Goal: Information Seeking & Learning: Learn about a topic

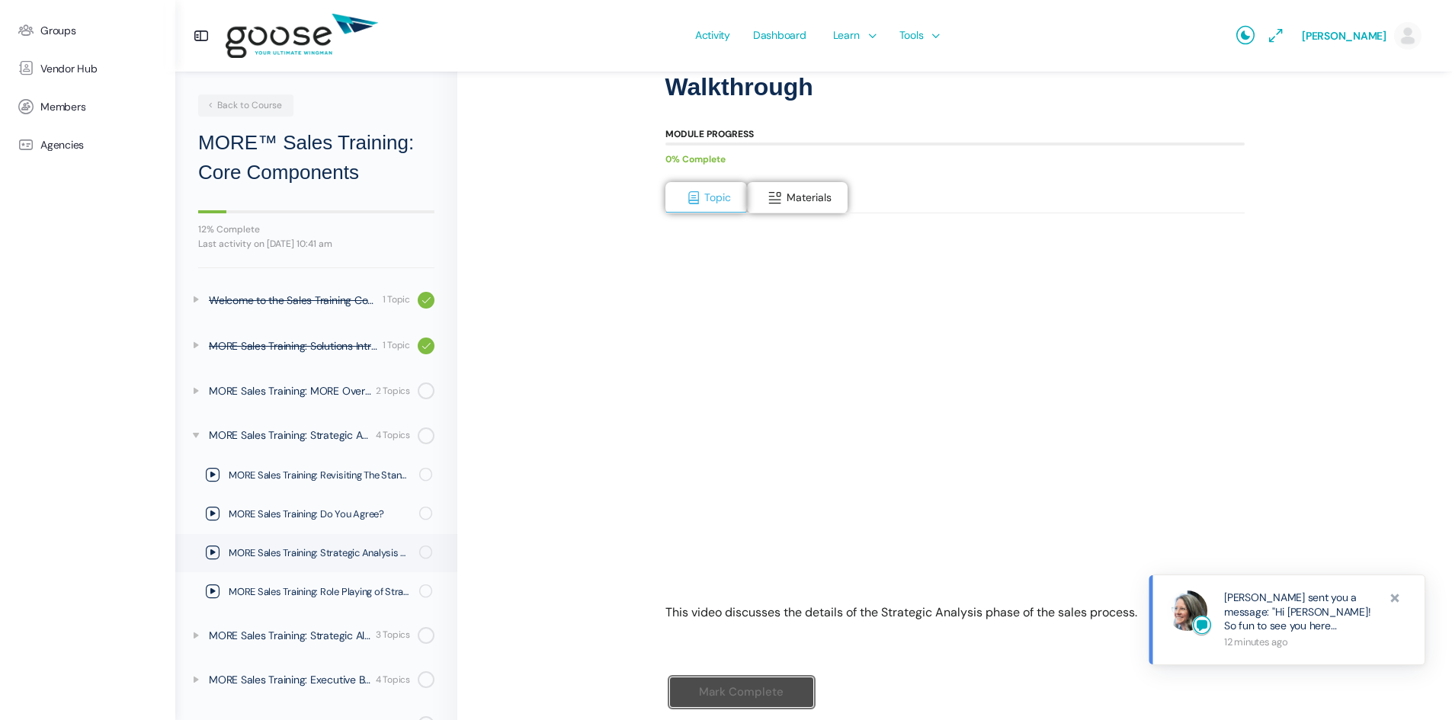
scroll to position [126, 0]
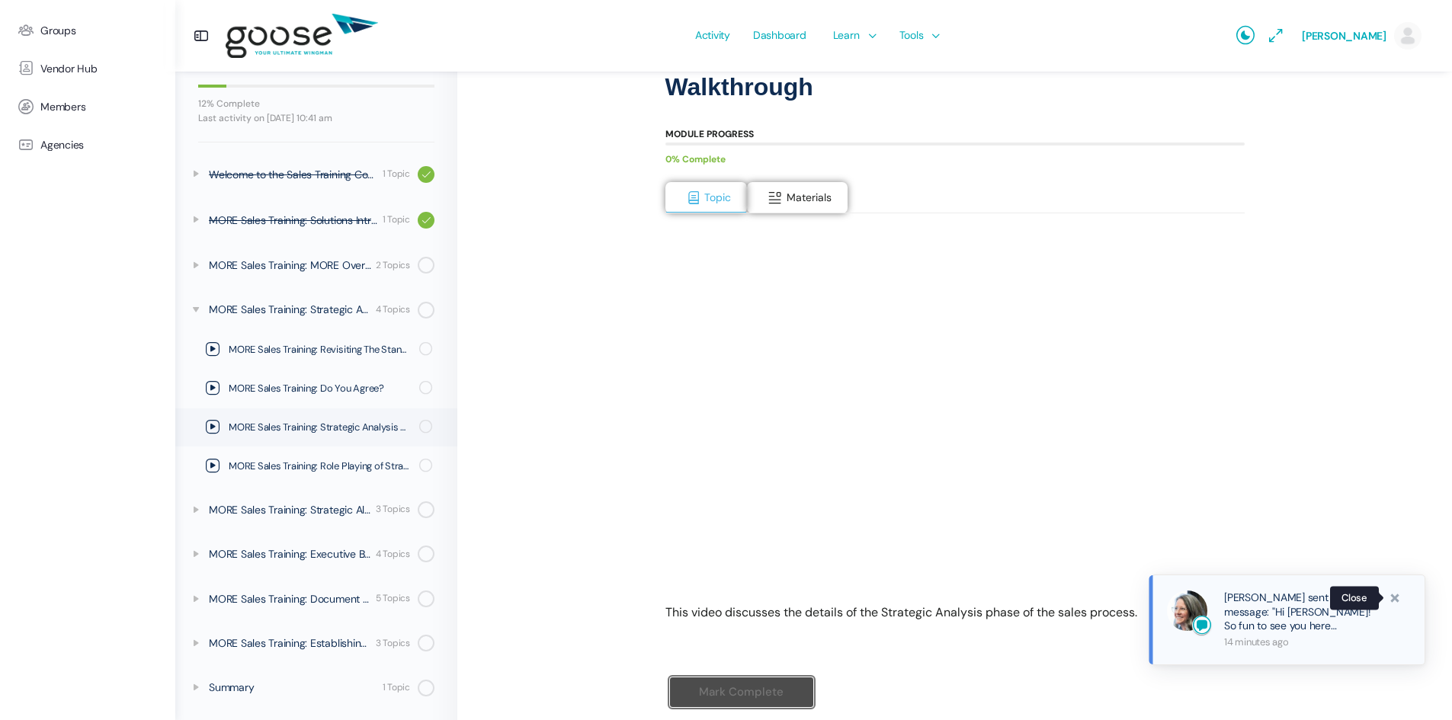
click at [1396, 598] on span at bounding box center [1394, 598] width 15 height 15
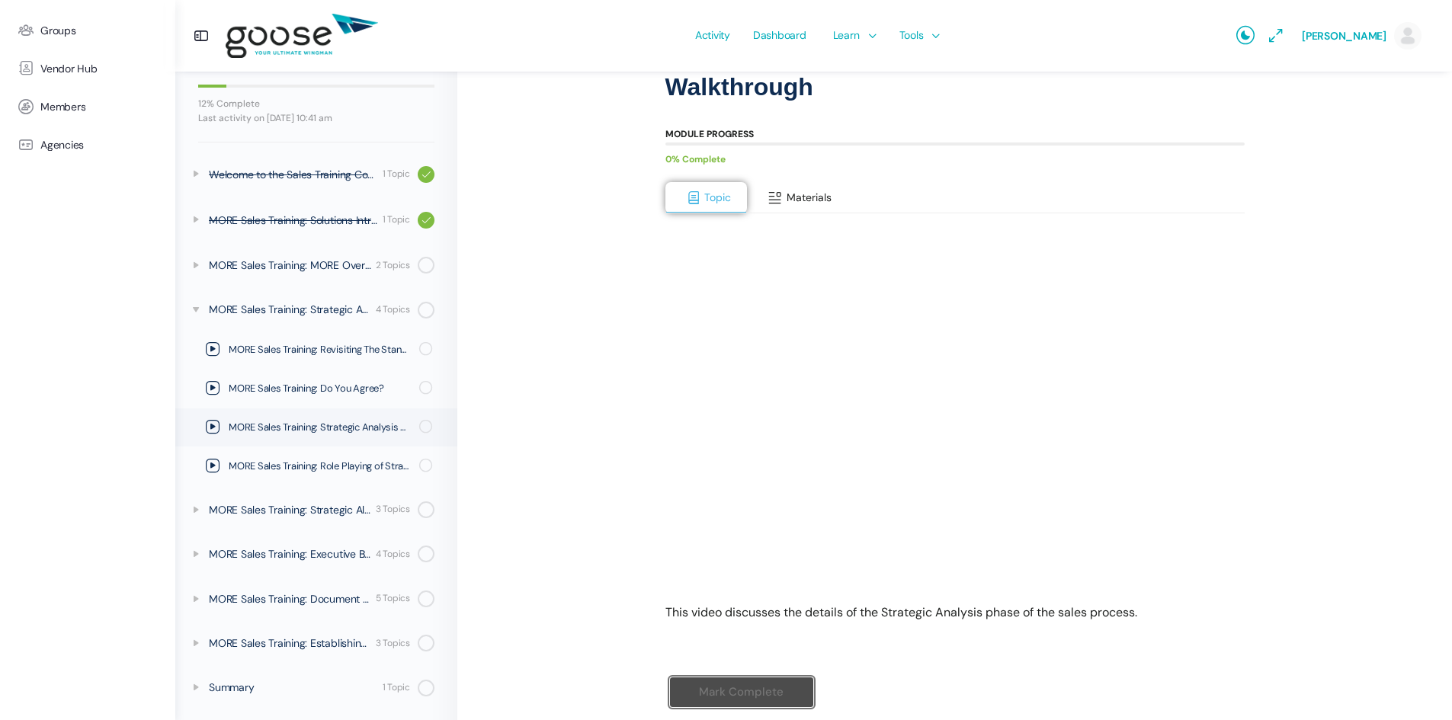
click at [822, 200] on span "Materials" at bounding box center [809, 198] width 45 height 14
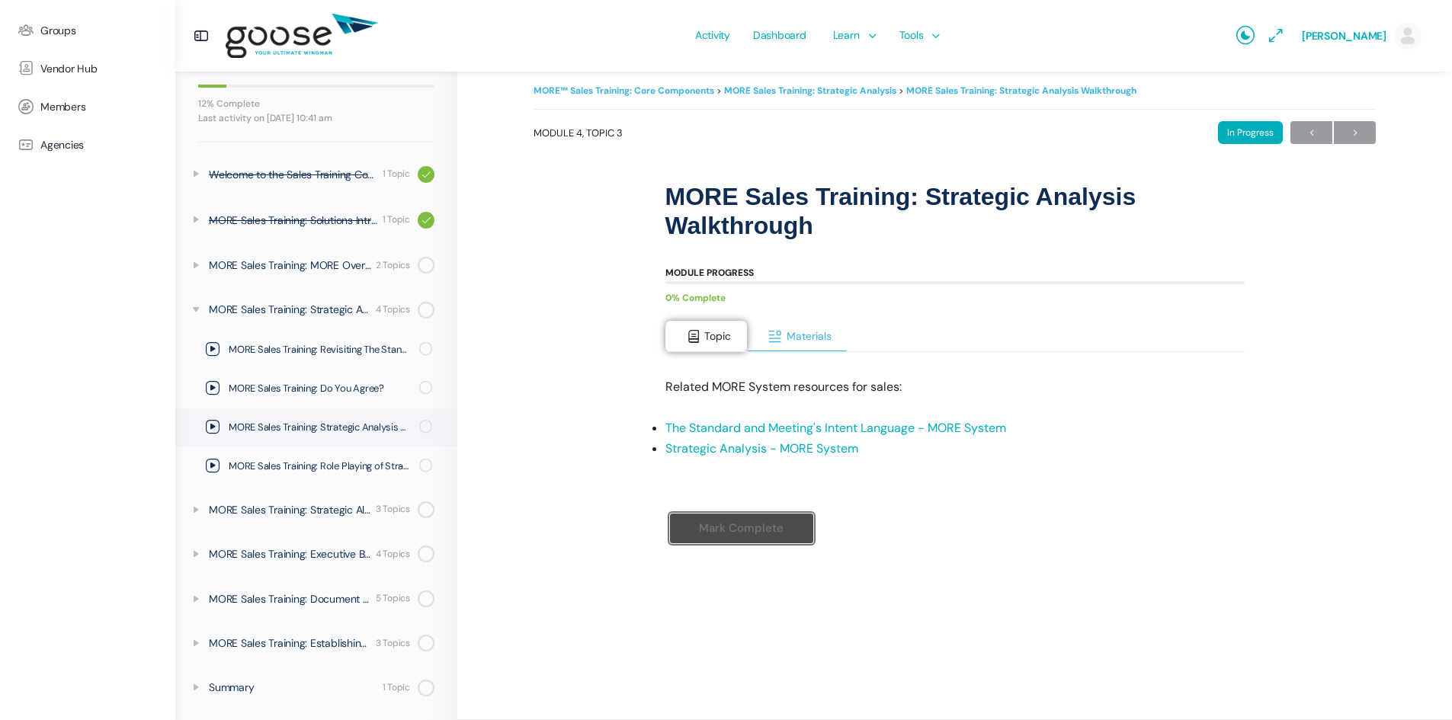
scroll to position [14, 0]
click at [707, 319] on div "Module Progress 0% Complete Topic Materials This video discusses the details of…" at bounding box center [954, 414] width 579 height 339
click at [702, 336] on button "Topic" at bounding box center [706, 337] width 82 height 32
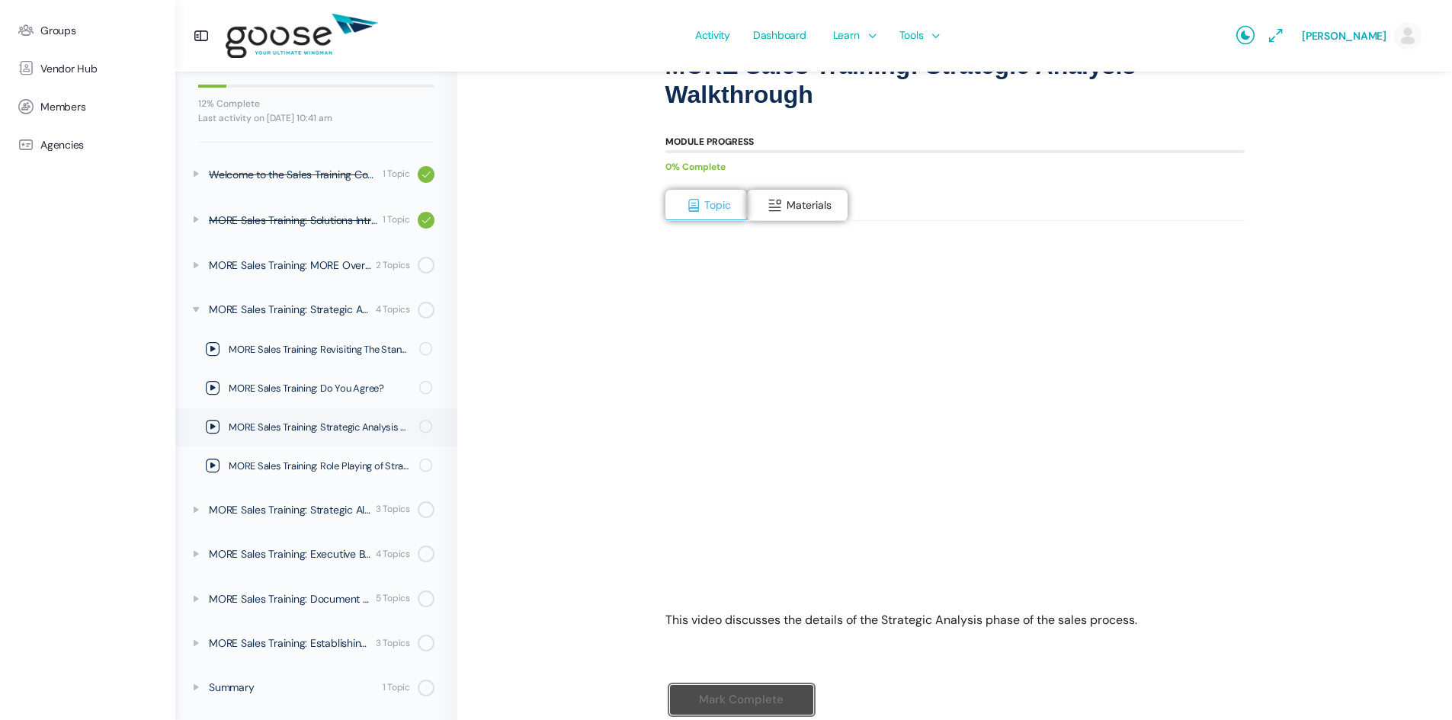
scroll to position [212, 0]
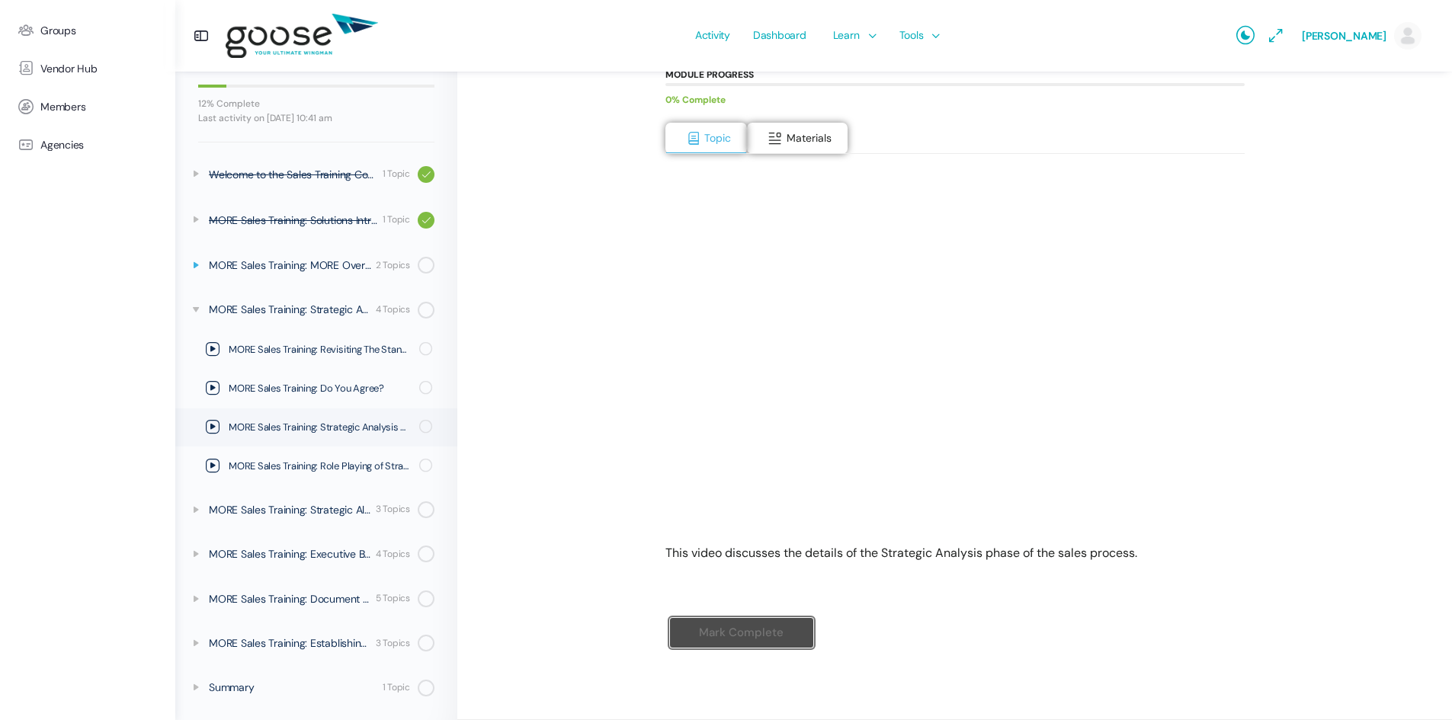
click at [194, 264] on icon at bounding box center [196, 265] width 12 height 12
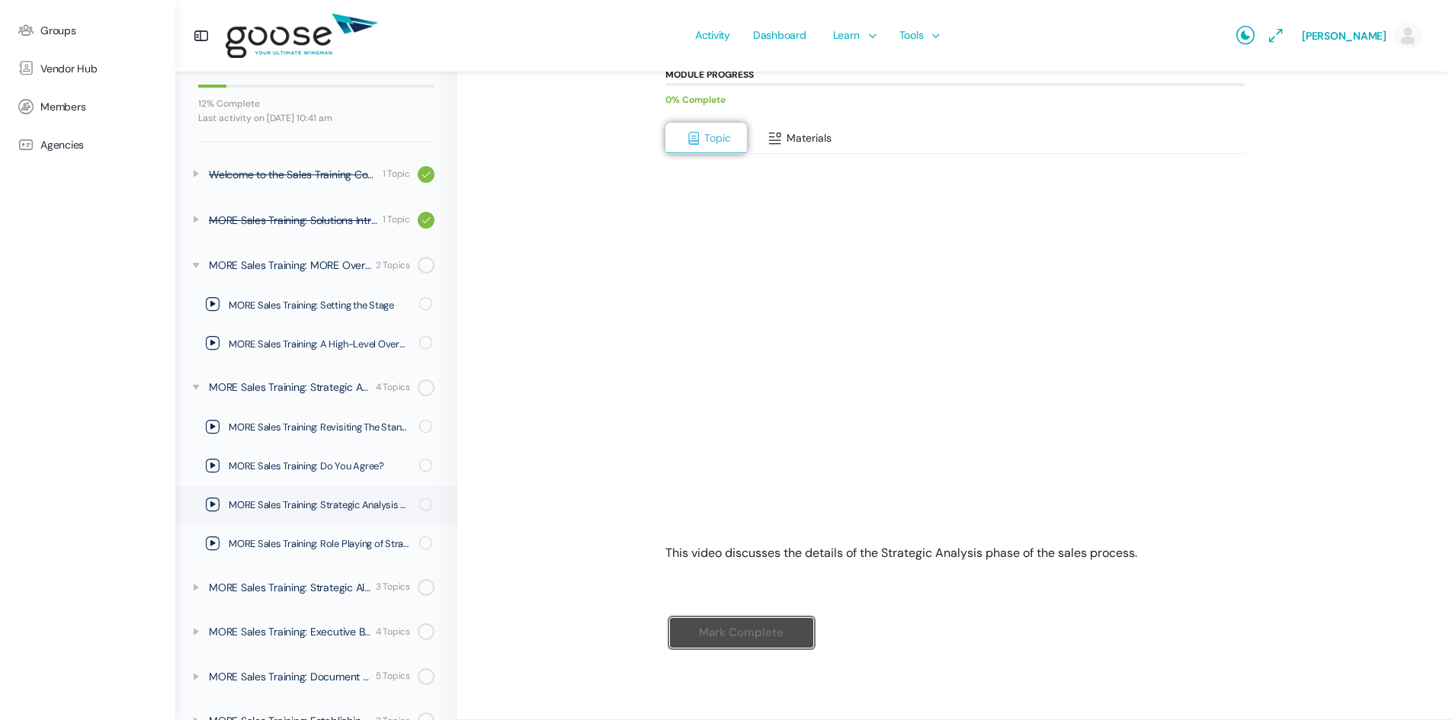
click at [789, 134] on span "Materials" at bounding box center [809, 138] width 45 height 14
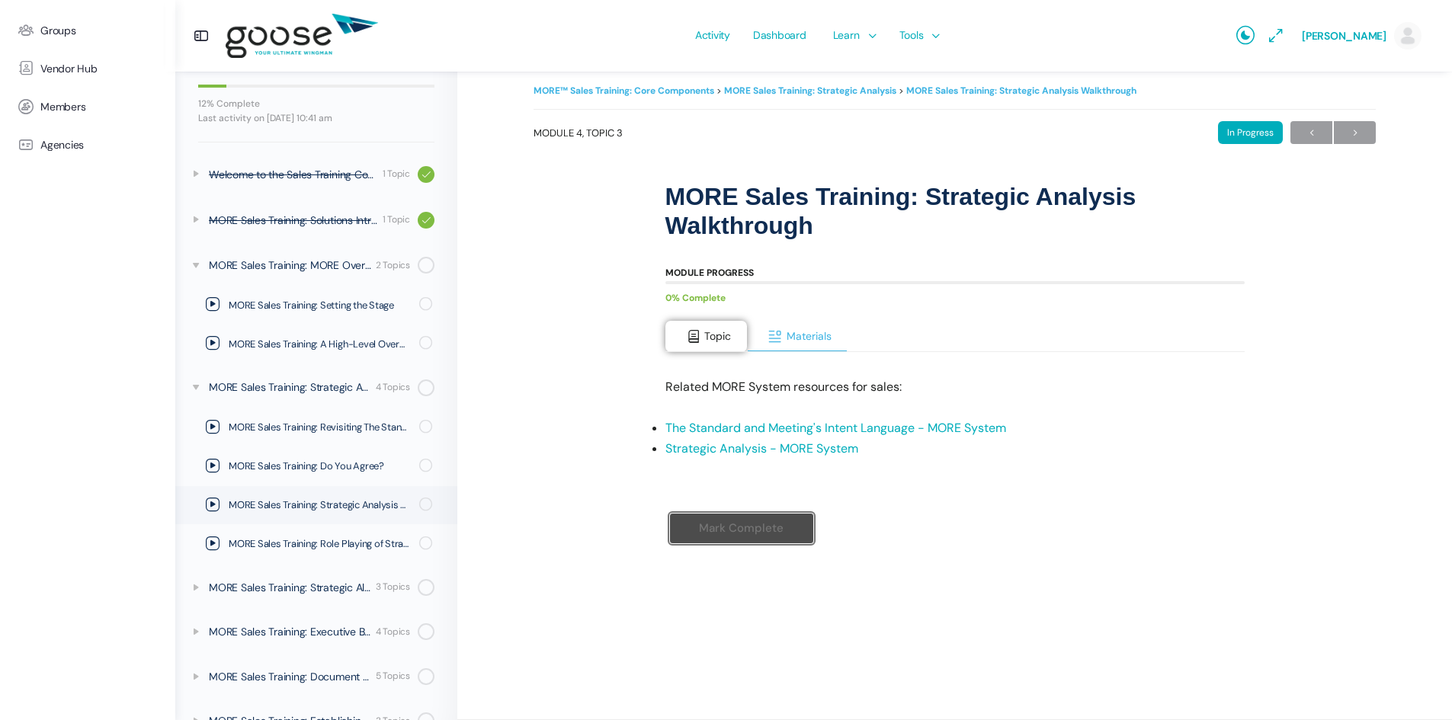
scroll to position [14, 0]
click at [694, 327] on button "Topic" at bounding box center [706, 337] width 82 height 32
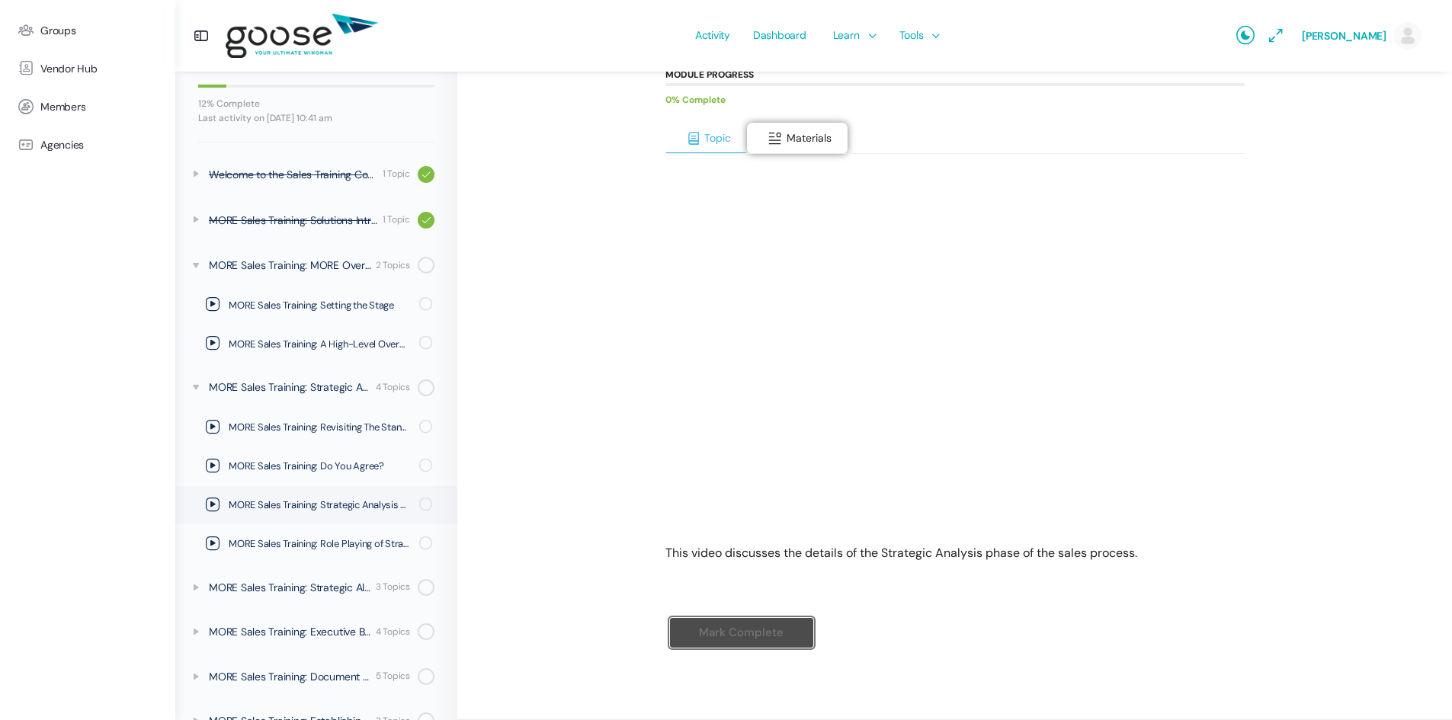
scroll to position [0, 0]
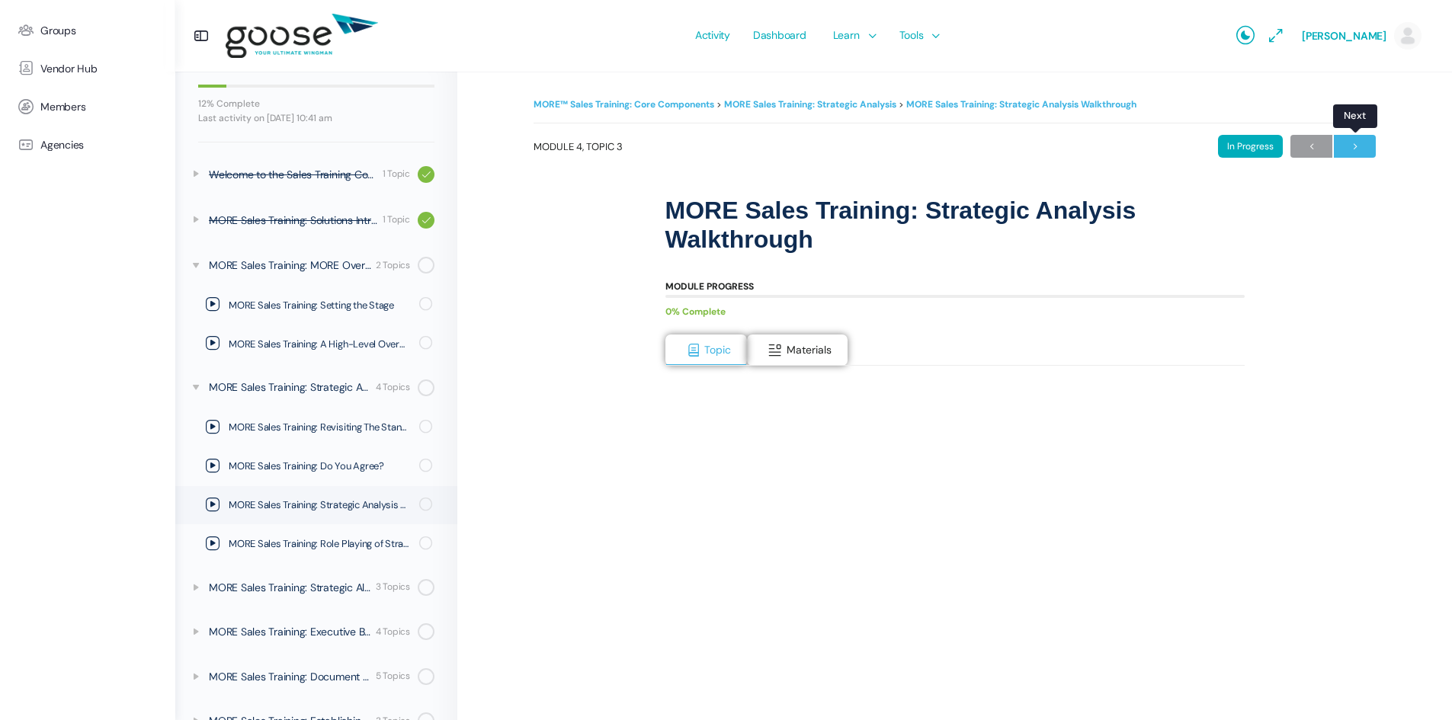
click at [1361, 144] on span "→" at bounding box center [1355, 146] width 42 height 21
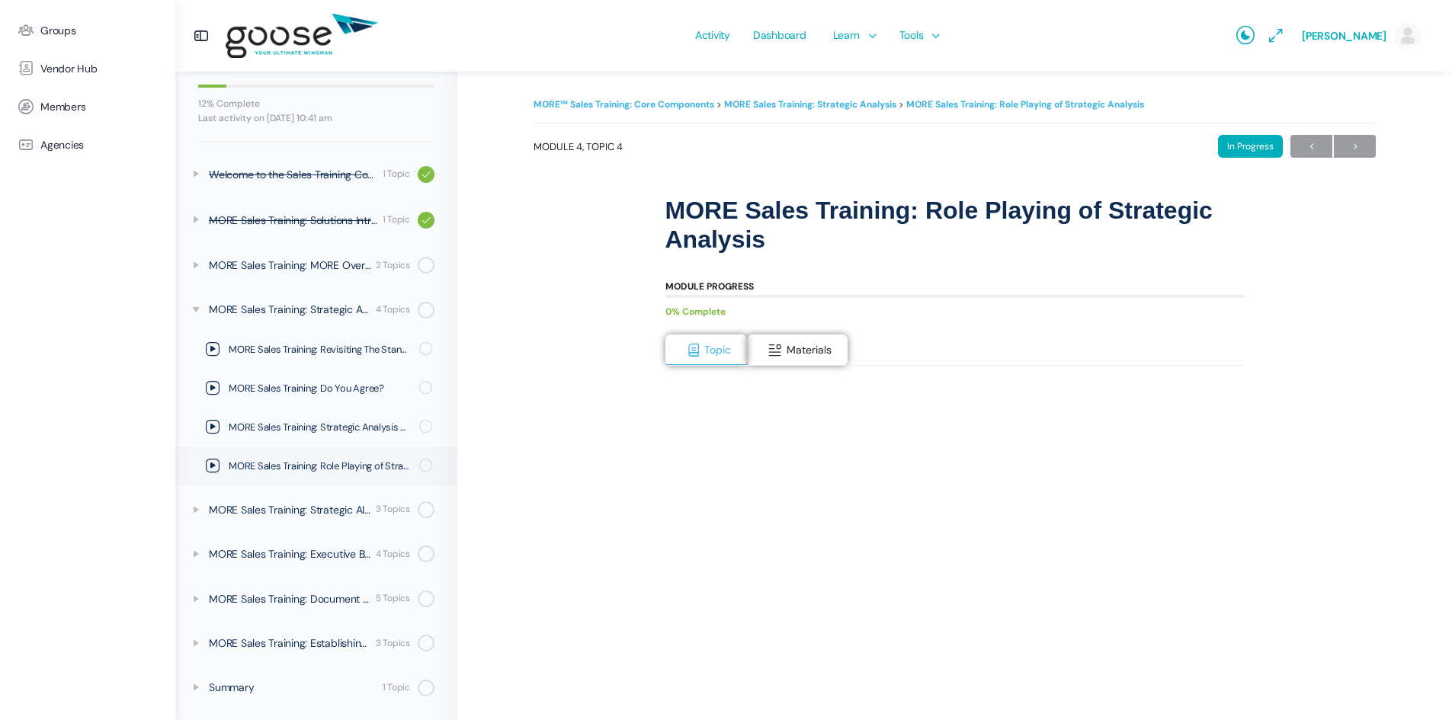
scroll to position [152, 0]
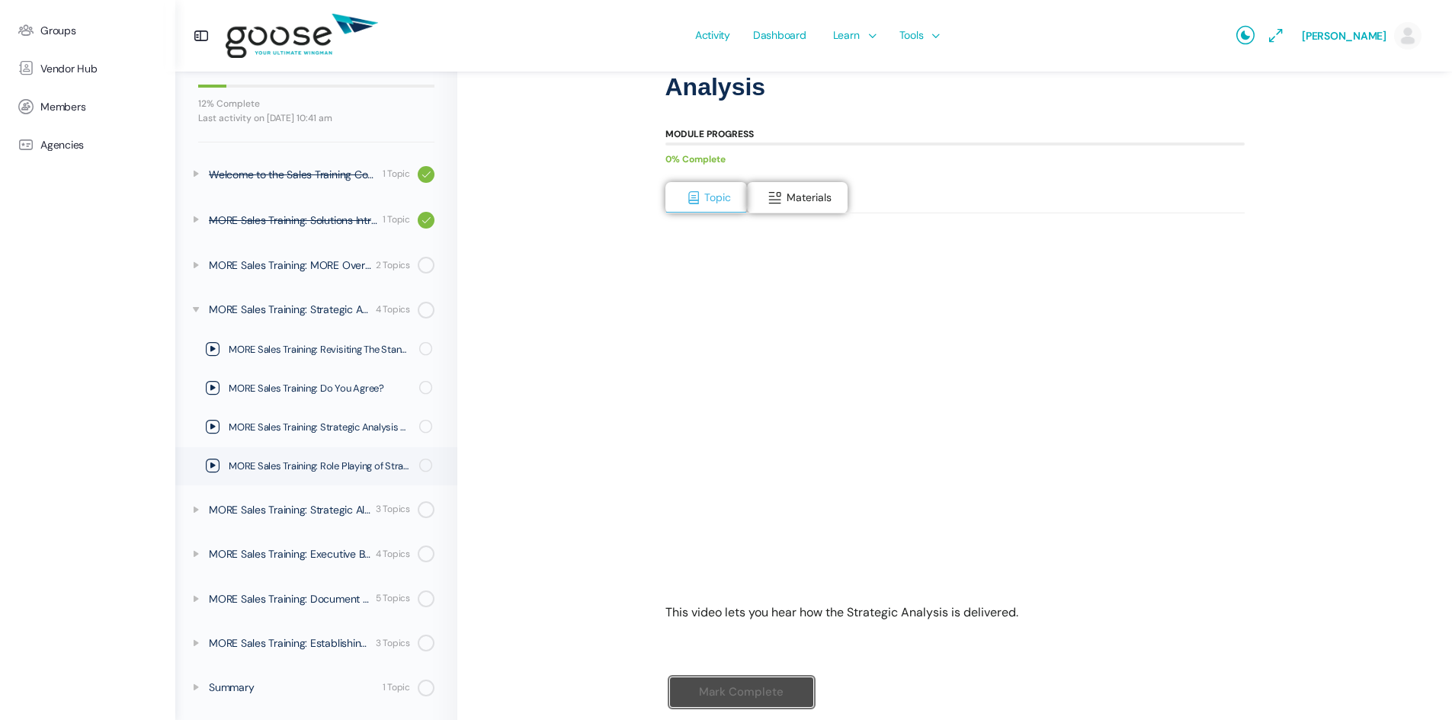
click at [692, 548] on e-page-transition at bounding box center [726, 360] width 1452 height 720
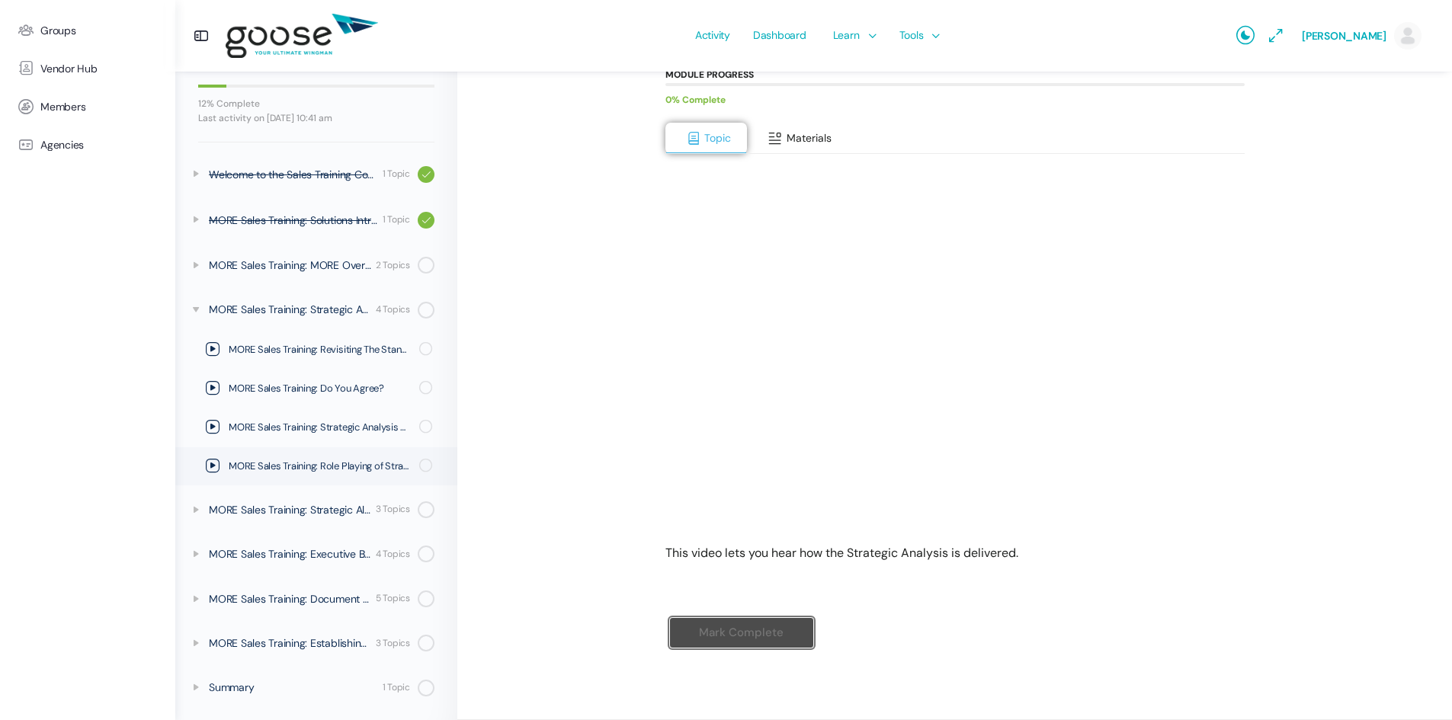
click at [819, 134] on span "Materials" at bounding box center [809, 138] width 45 height 14
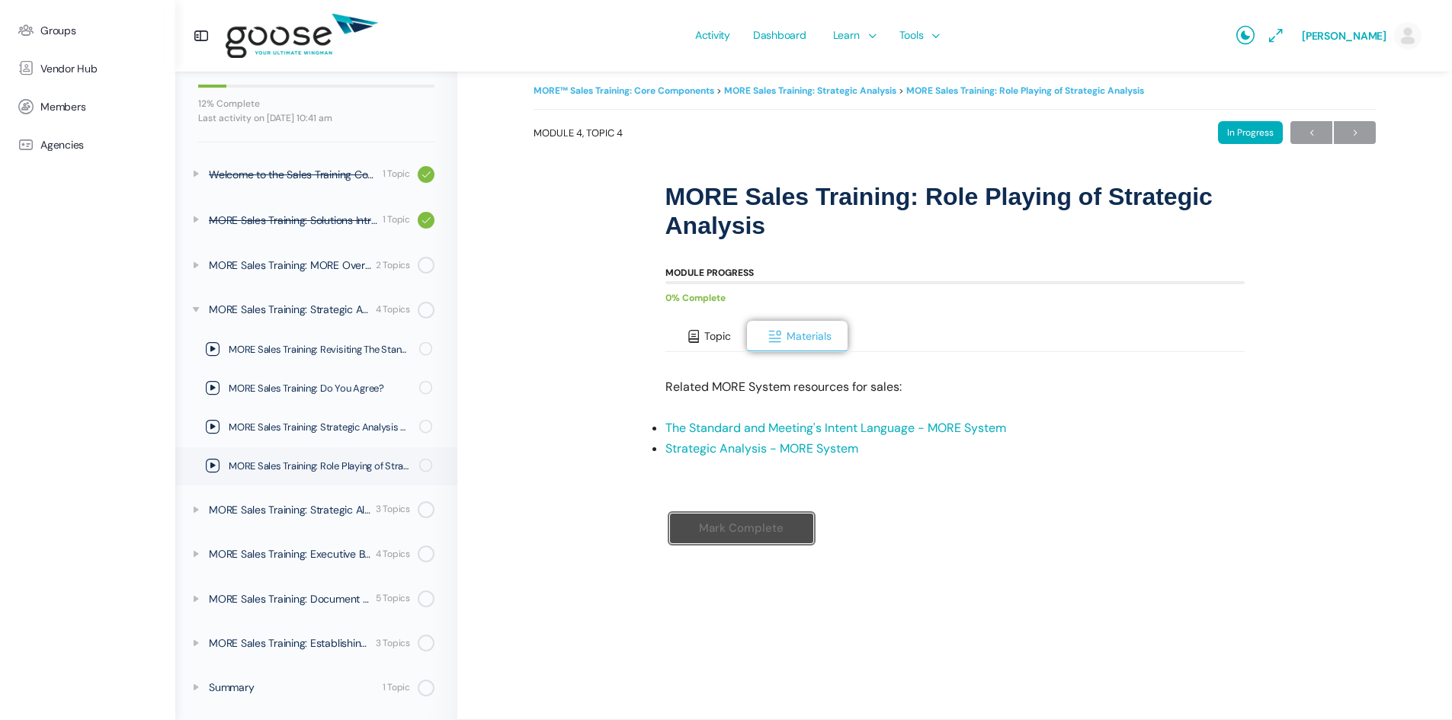
click at [691, 332] on span at bounding box center [693, 336] width 15 height 15
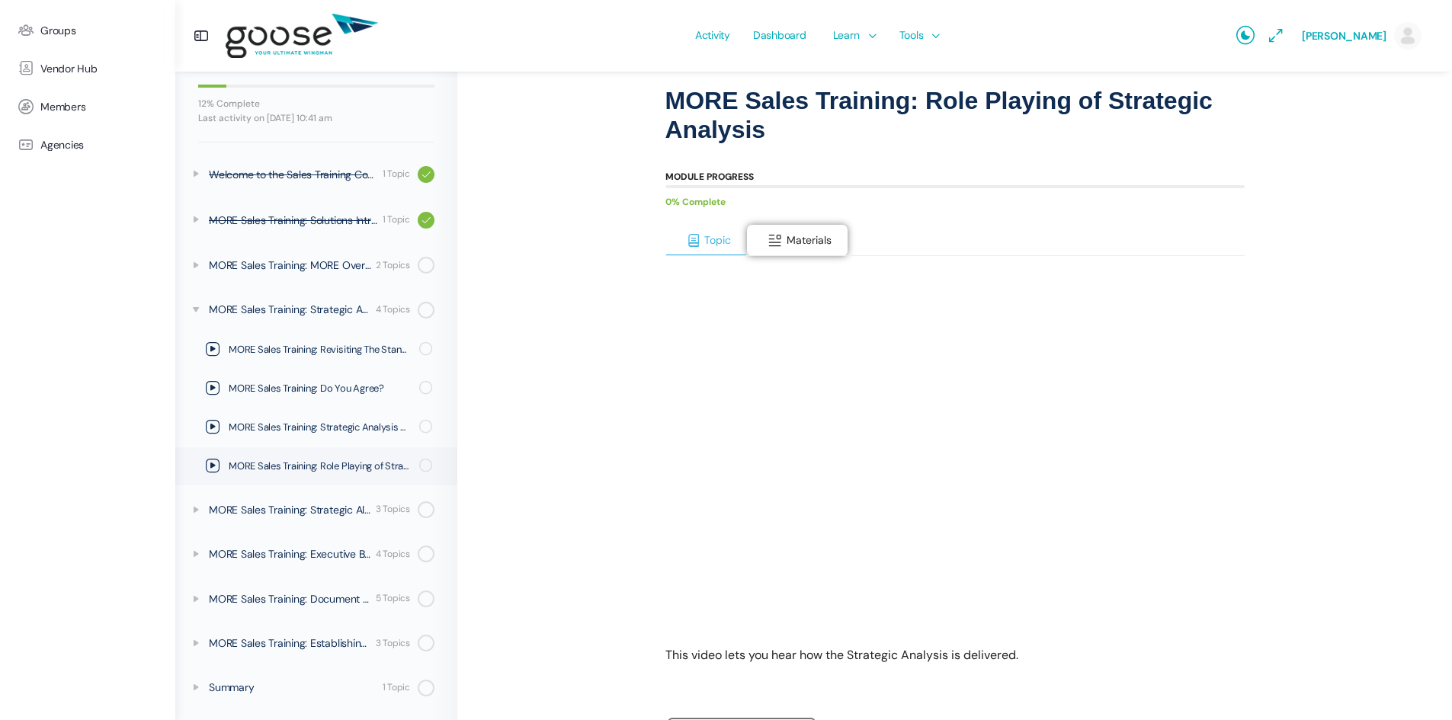
scroll to position [212, 0]
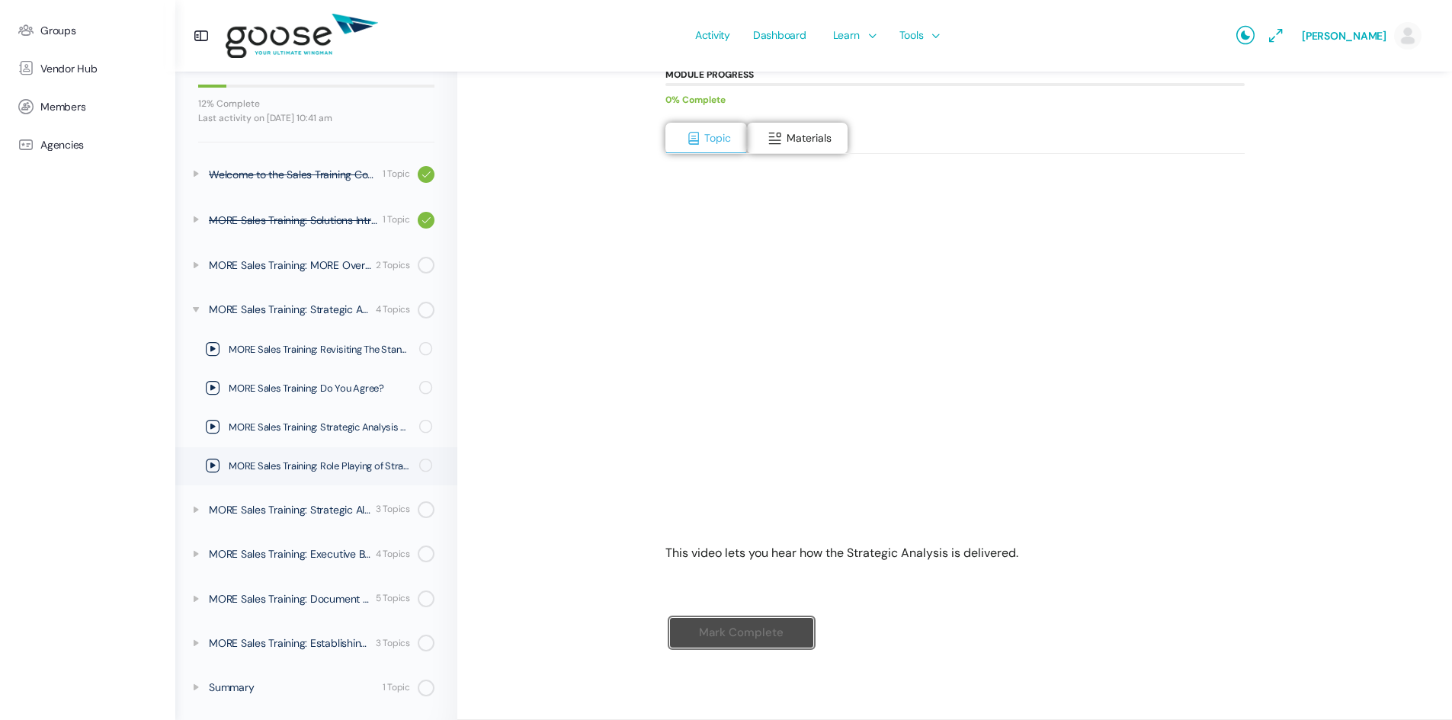
drag, startPoint x: 50, startPoint y: 30, endPoint x: 569, endPoint y: 92, distance: 523.5
click at [569, 92] on div "MORE™ Sales Training: Core Components MORE Sales Training: Strategic Analysis M…" at bounding box center [955, 286] width 842 height 806
click at [813, 126] on button "Materials" at bounding box center [797, 139] width 101 height 32
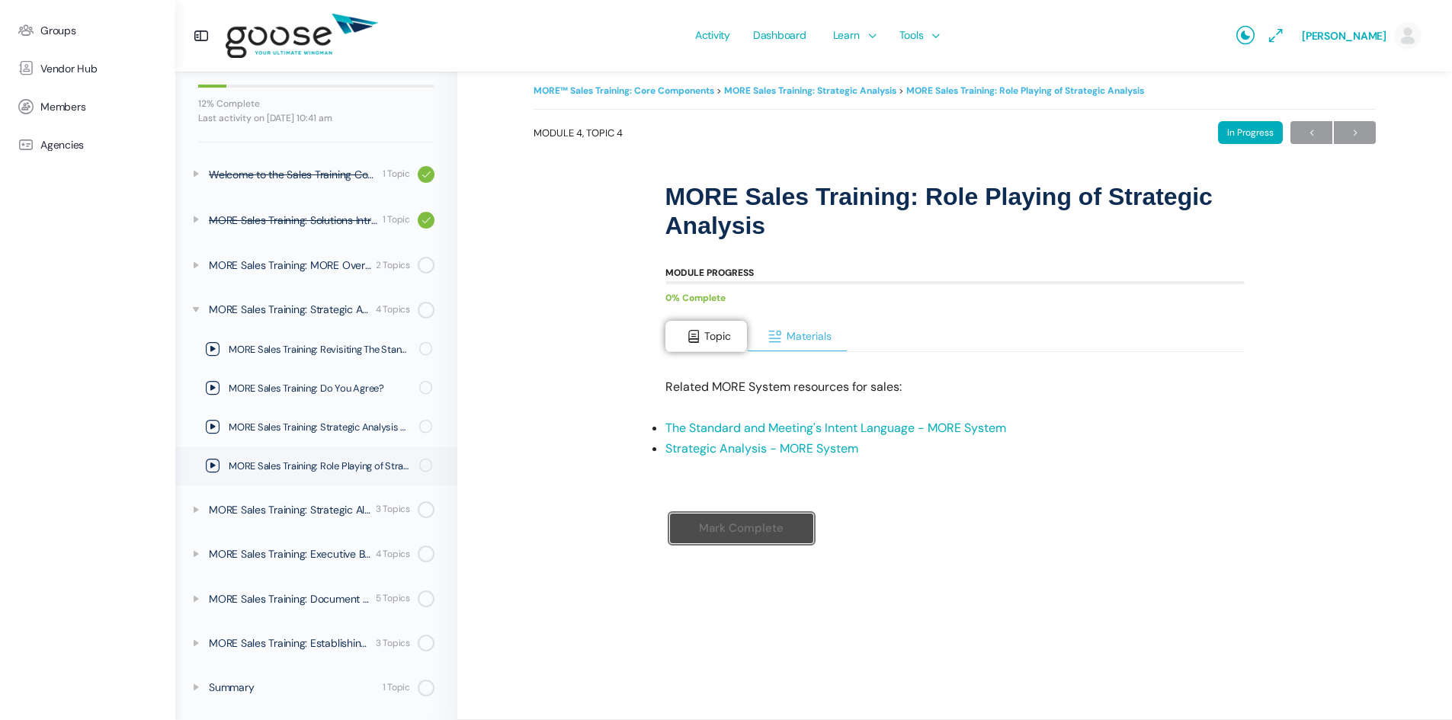
scroll to position [14, 0]
click at [715, 335] on span "Topic" at bounding box center [717, 336] width 27 height 14
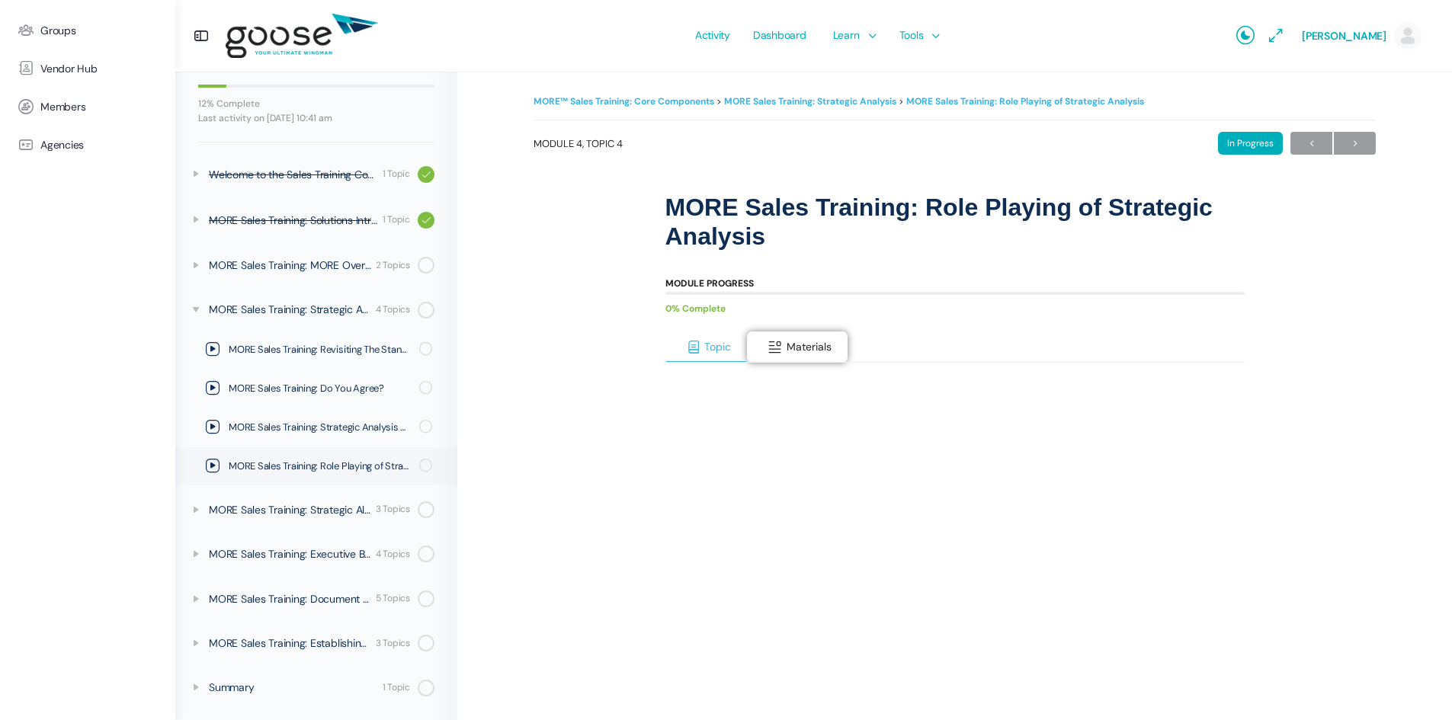
scroll to position [0, 0]
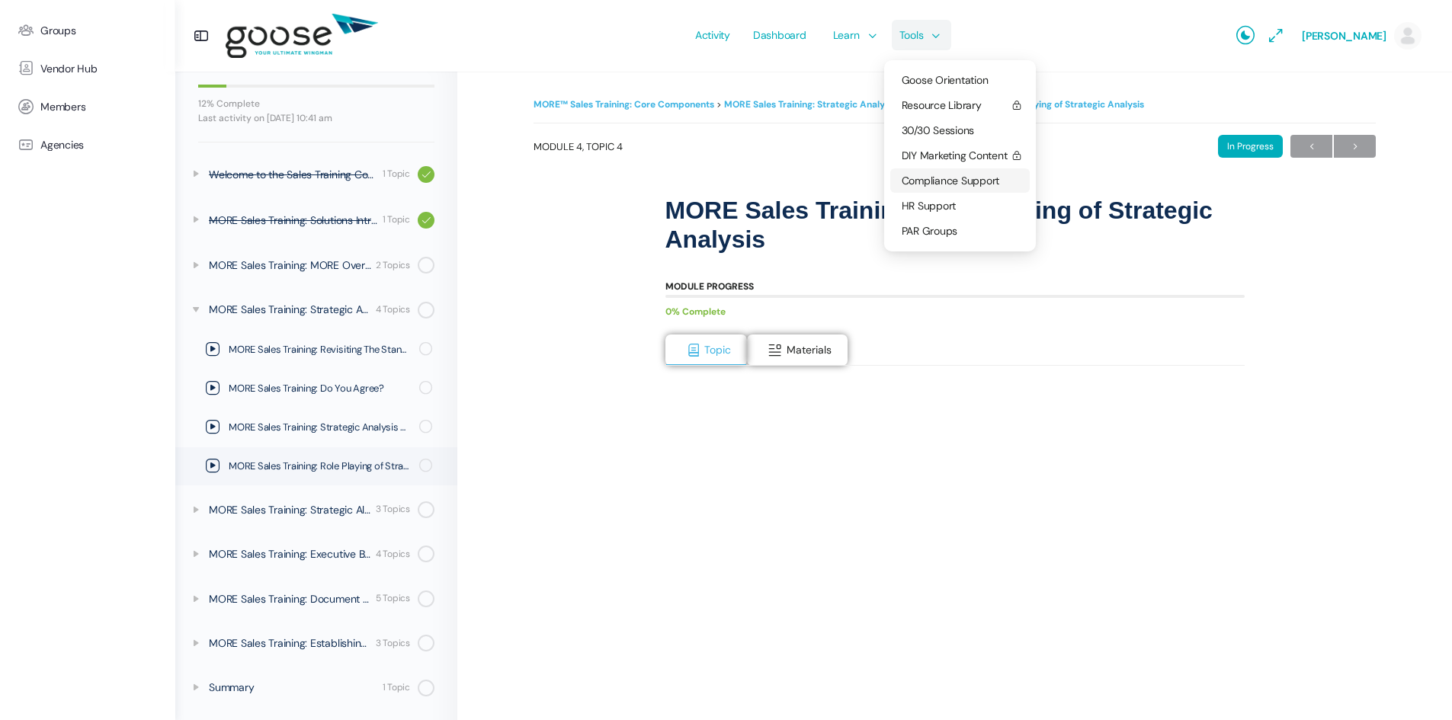
click at [930, 178] on span "Compliance Support" at bounding box center [951, 181] width 98 height 14
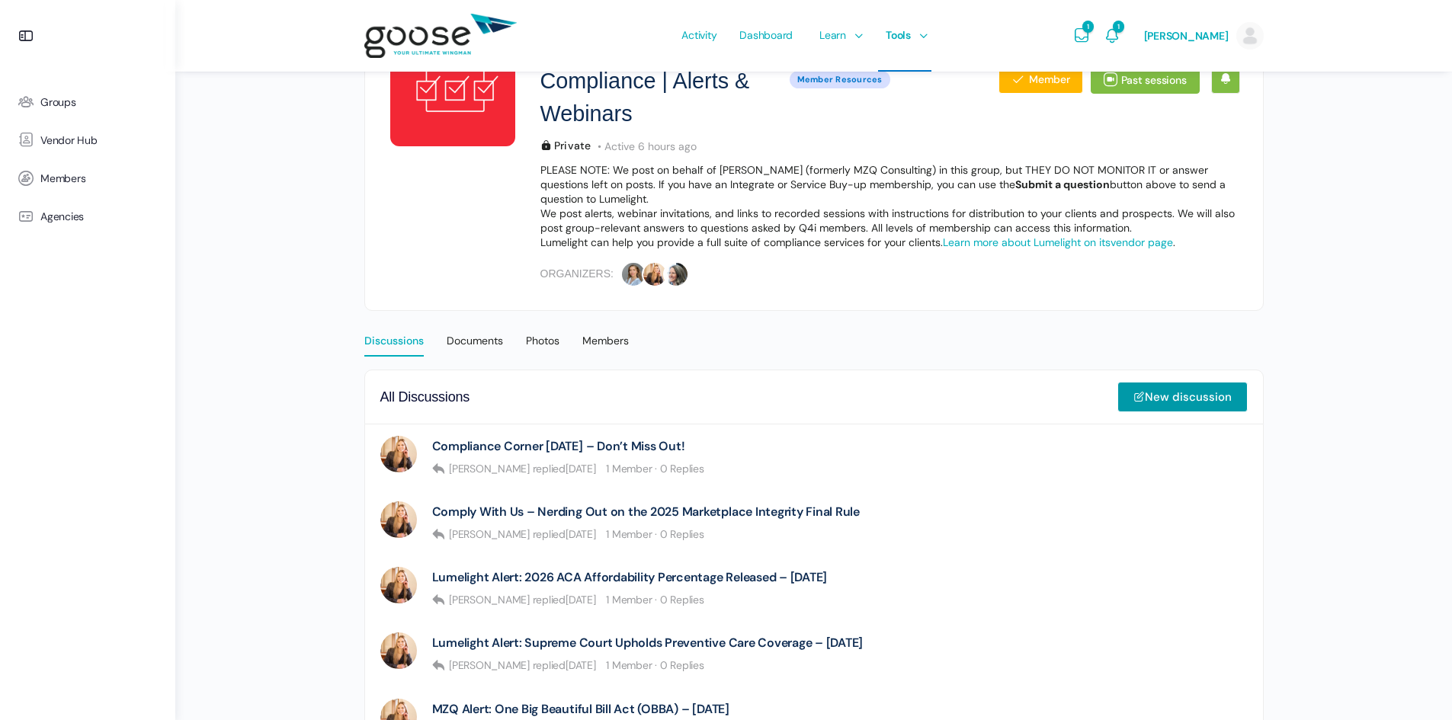
scroll to position [229, 0]
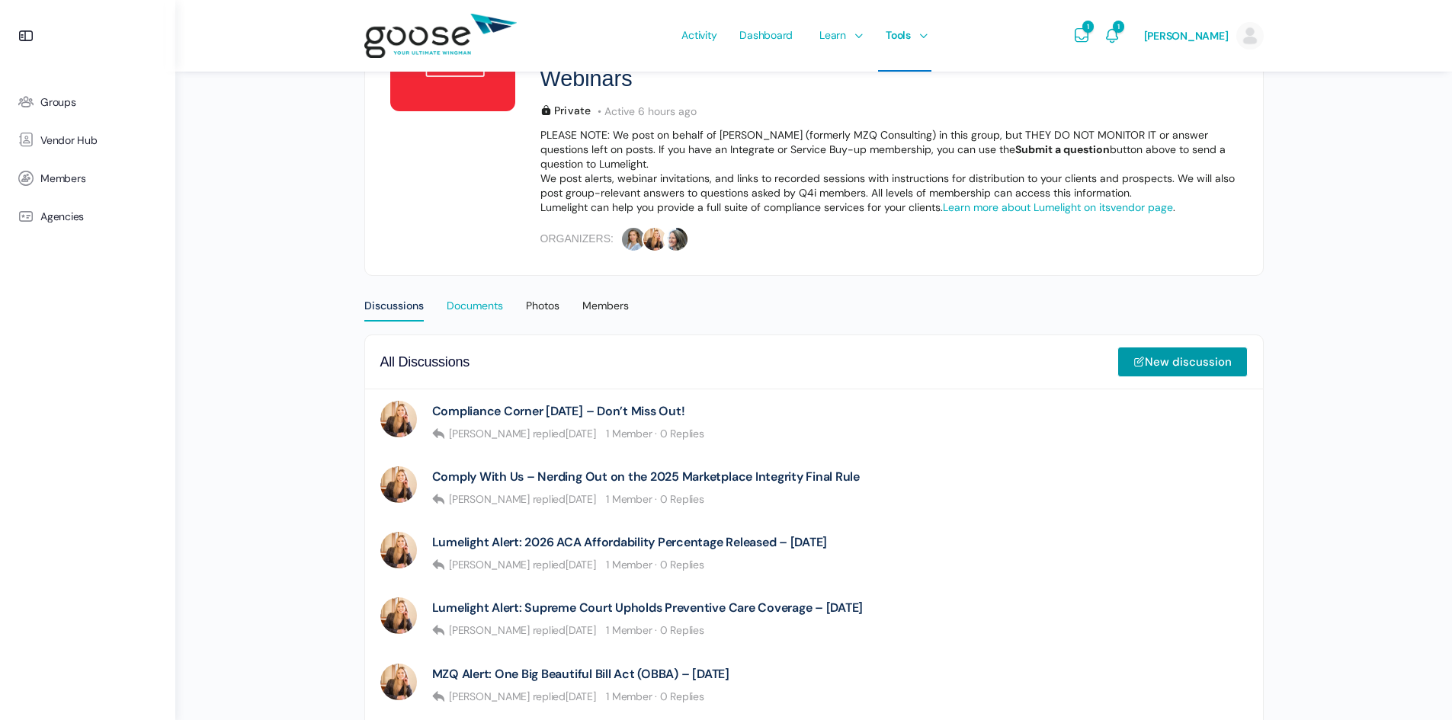
click at [478, 309] on div "Documents" at bounding box center [475, 310] width 56 height 23
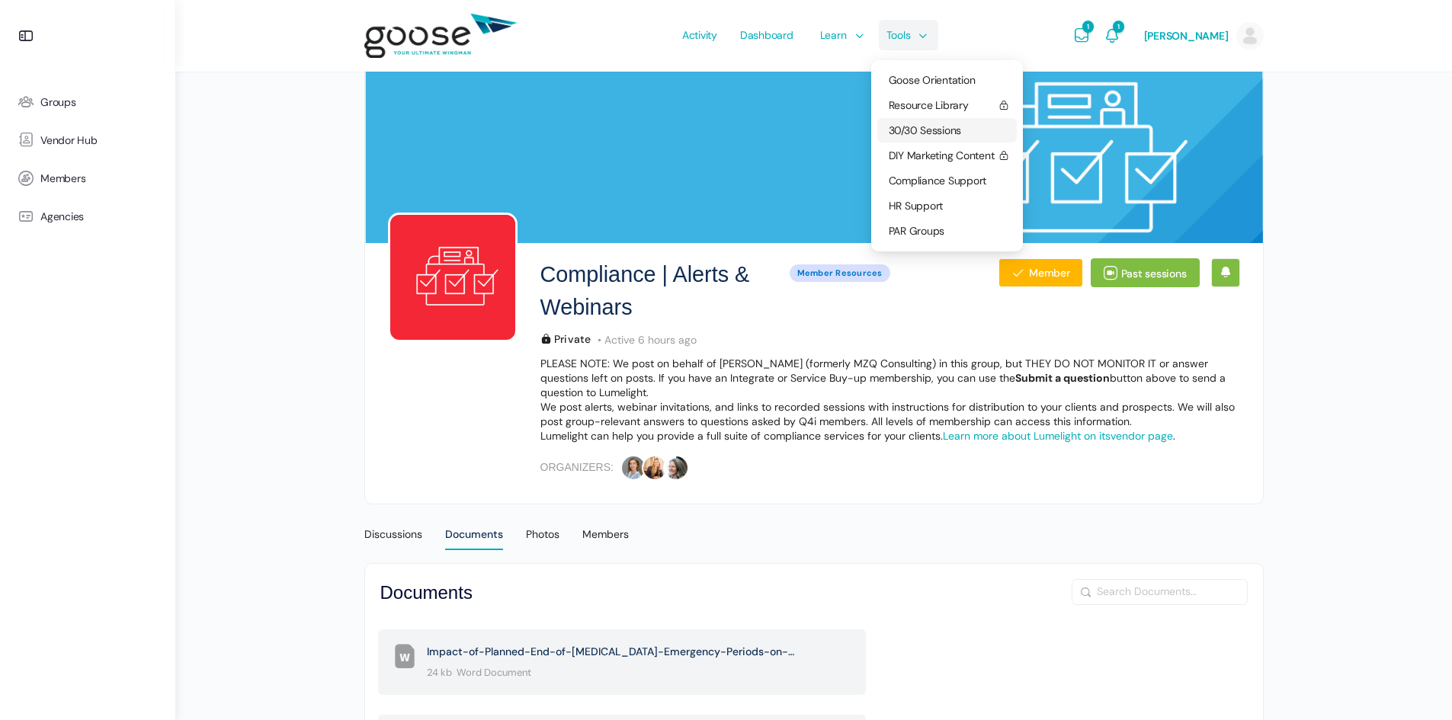
click at [912, 131] on span "30/30 Sessions" at bounding box center [925, 130] width 73 height 14
click at [904, 233] on span "PAR Groups" at bounding box center [917, 231] width 56 height 14
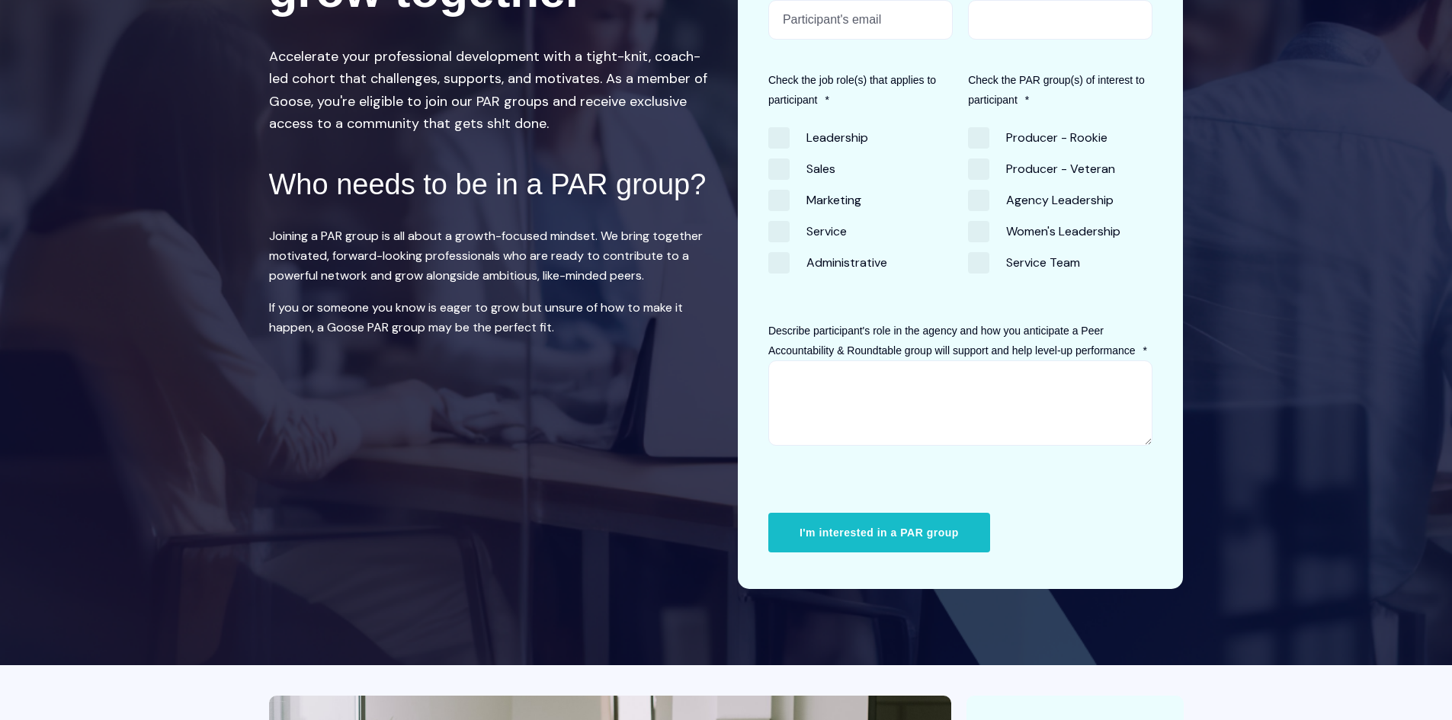
scroll to position [72, 0]
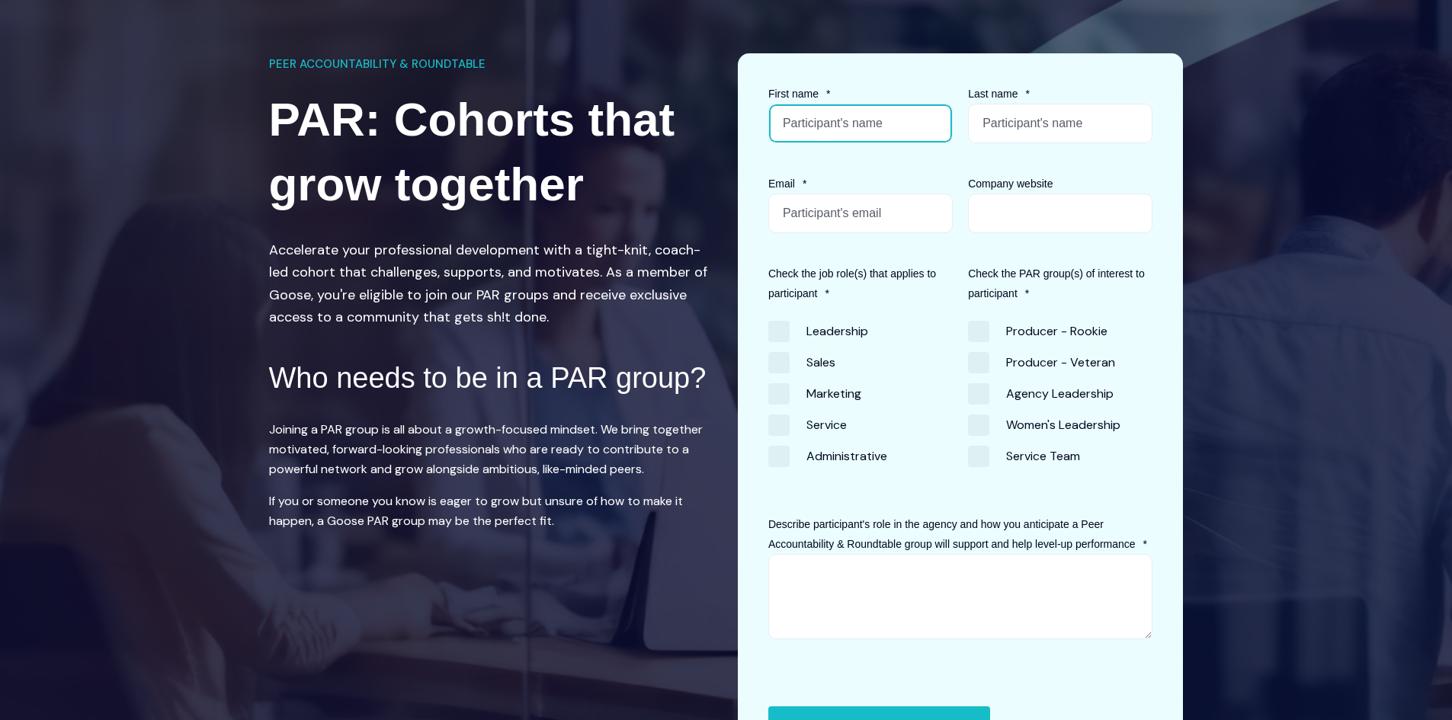
click at [849, 121] on input "First name *" at bounding box center [860, 124] width 184 height 40
type input "Christopher"
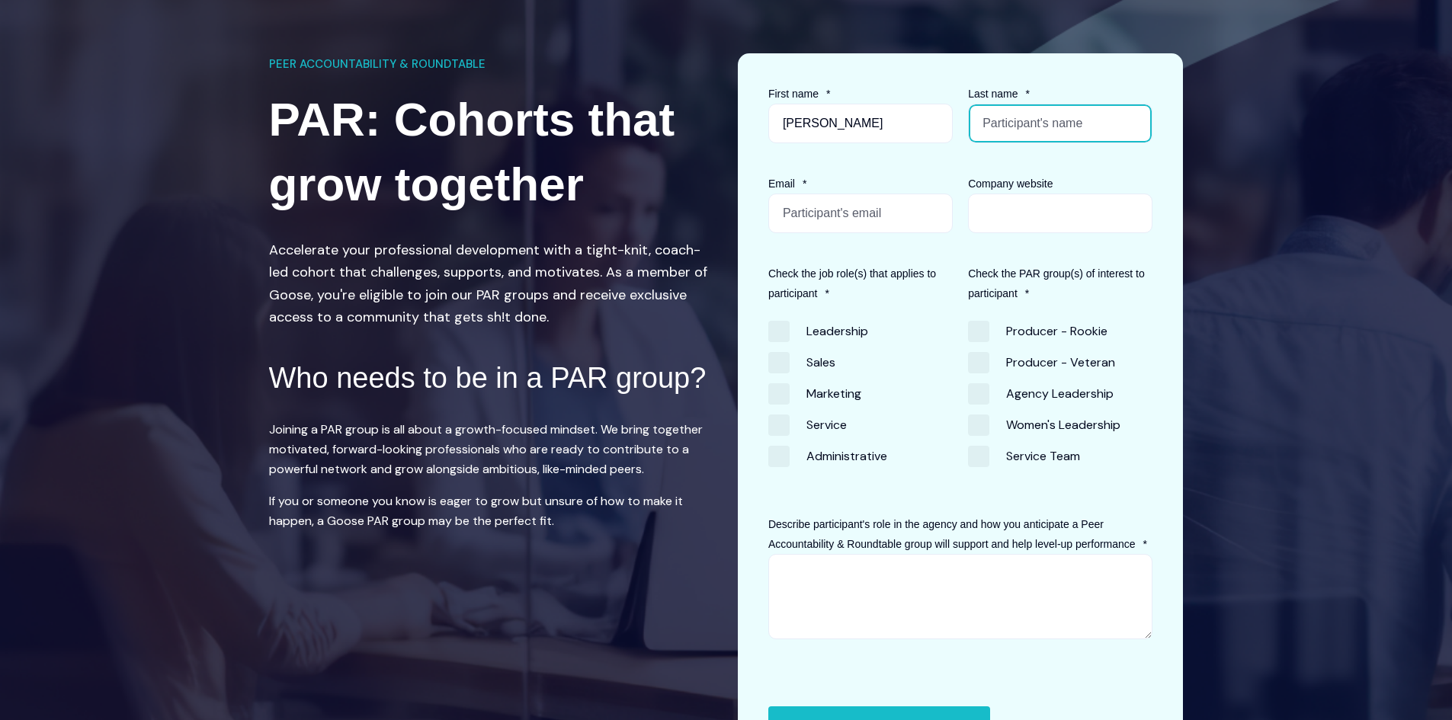
click at [1029, 128] on input "Last name *" at bounding box center [1060, 124] width 184 height 40
type input "Orozco"
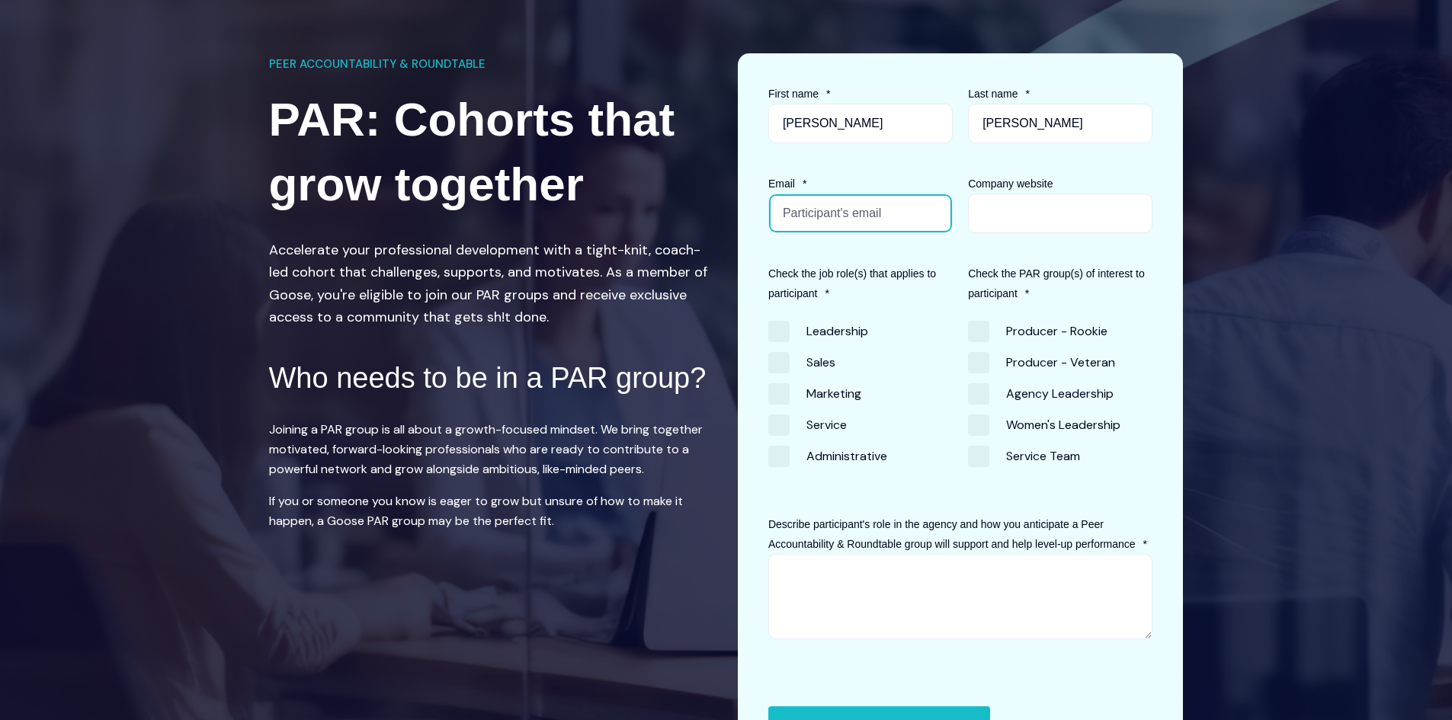
click at [858, 210] on input "Email *" at bounding box center [860, 214] width 184 height 40
type input "corozco@pomsassoc.com"
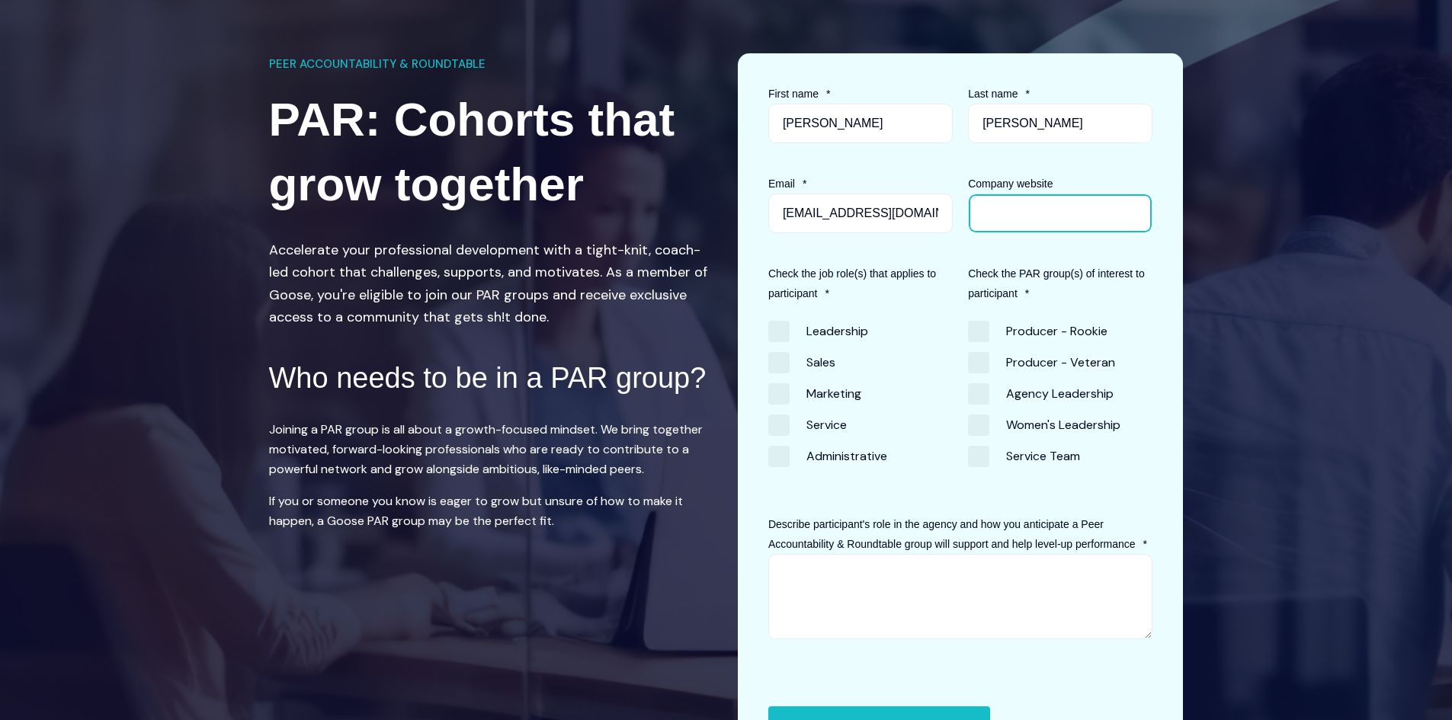
click at [1029, 198] on input "Company website" at bounding box center [1060, 214] width 184 height 40
click at [779, 367] on span "Sales" at bounding box center [801, 362] width 67 height 21
checkbox input "true"
click at [985, 325] on span "Producer - Rookie" at bounding box center [1037, 331] width 139 height 21
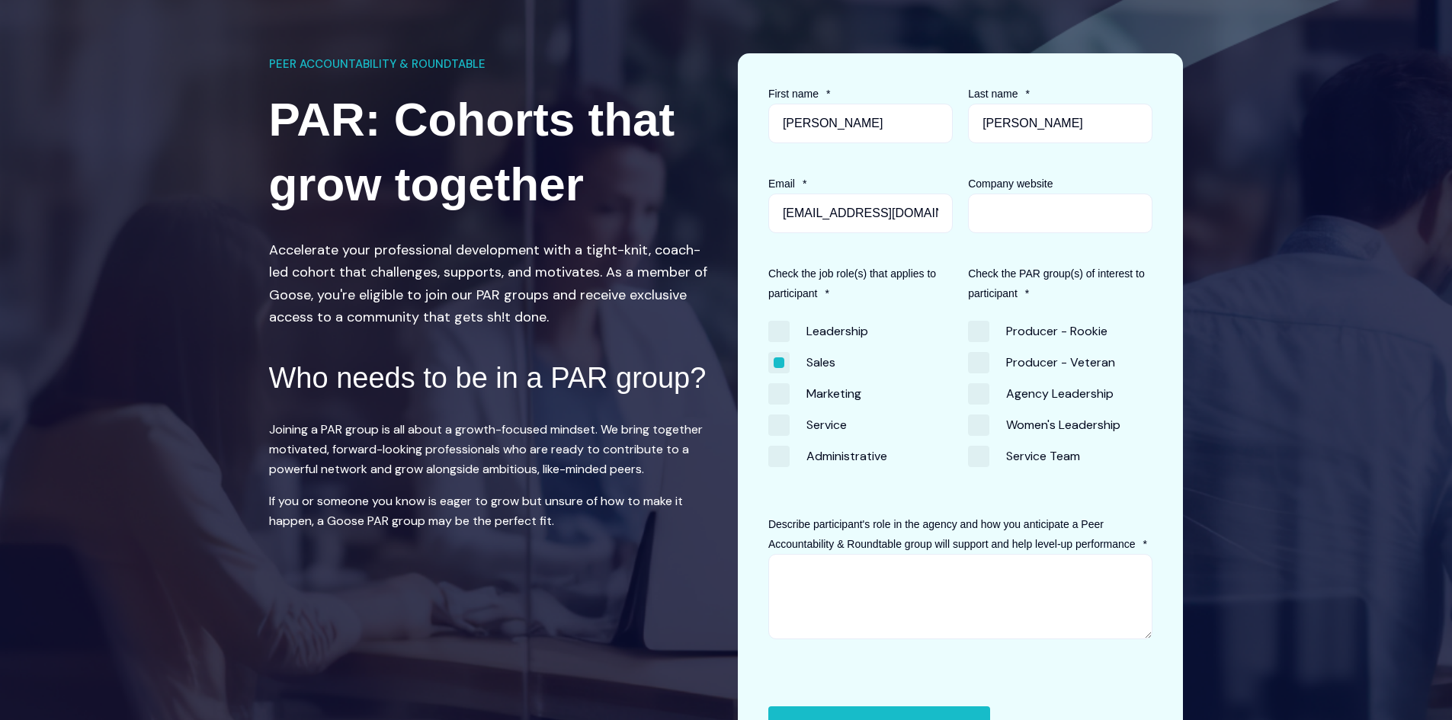
checkbox input "true"
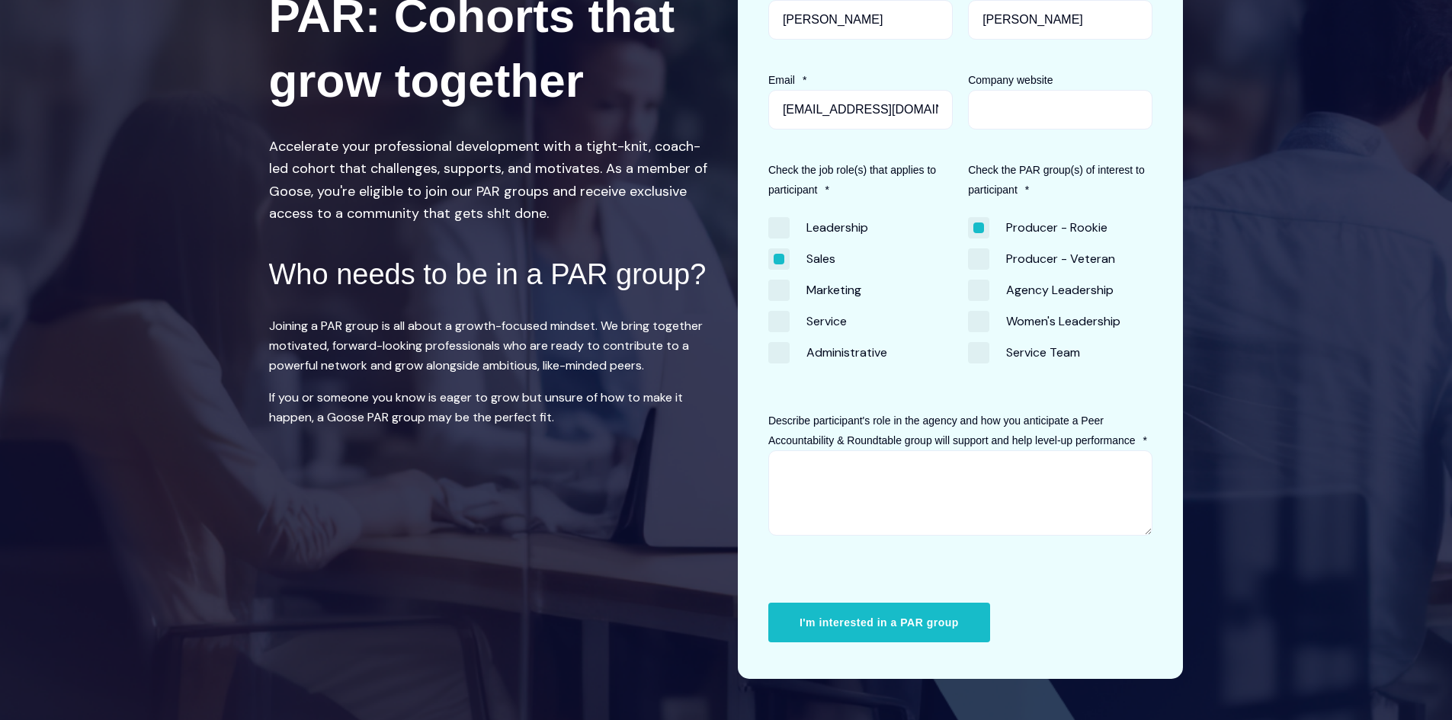
scroll to position [301, 0]
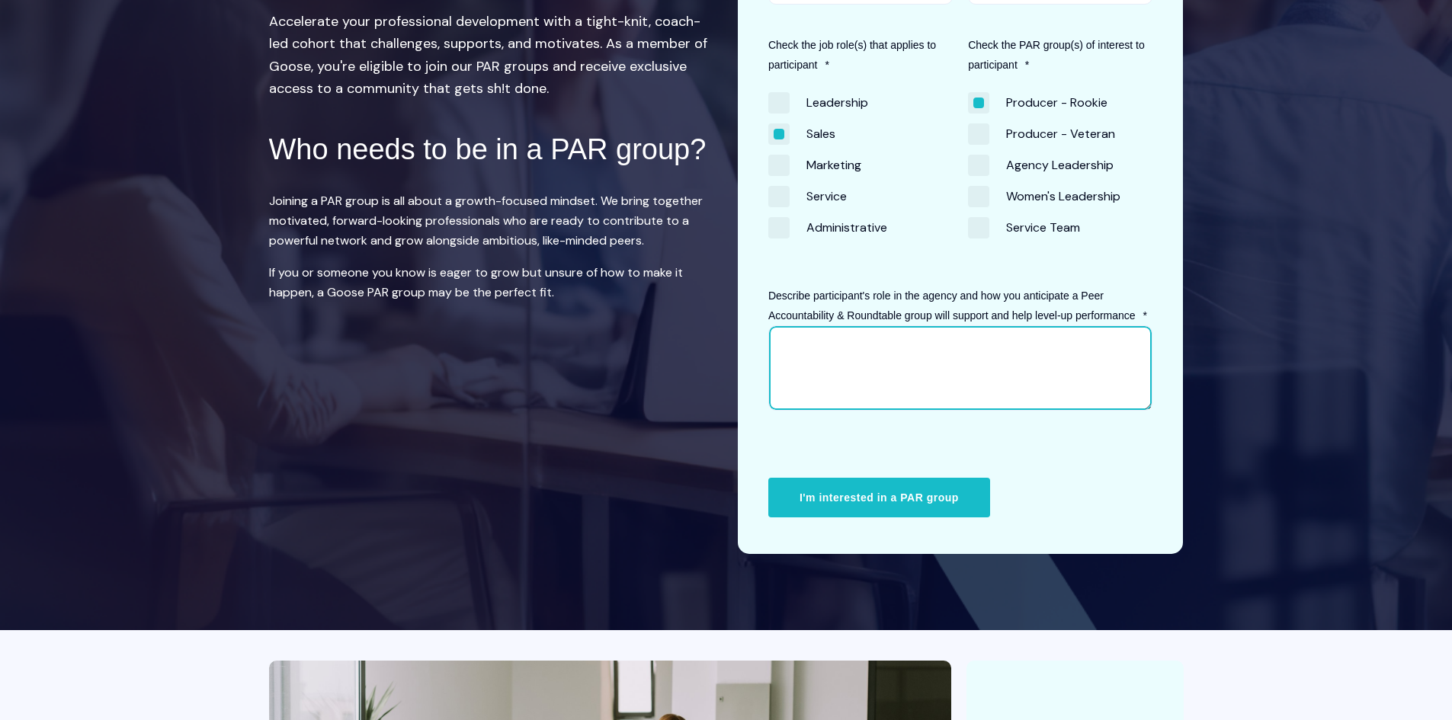
click at [890, 340] on textarea "Describe participant's role in the agency and how you anticipate a Peer Account…" at bounding box center [960, 367] width 385 height 85
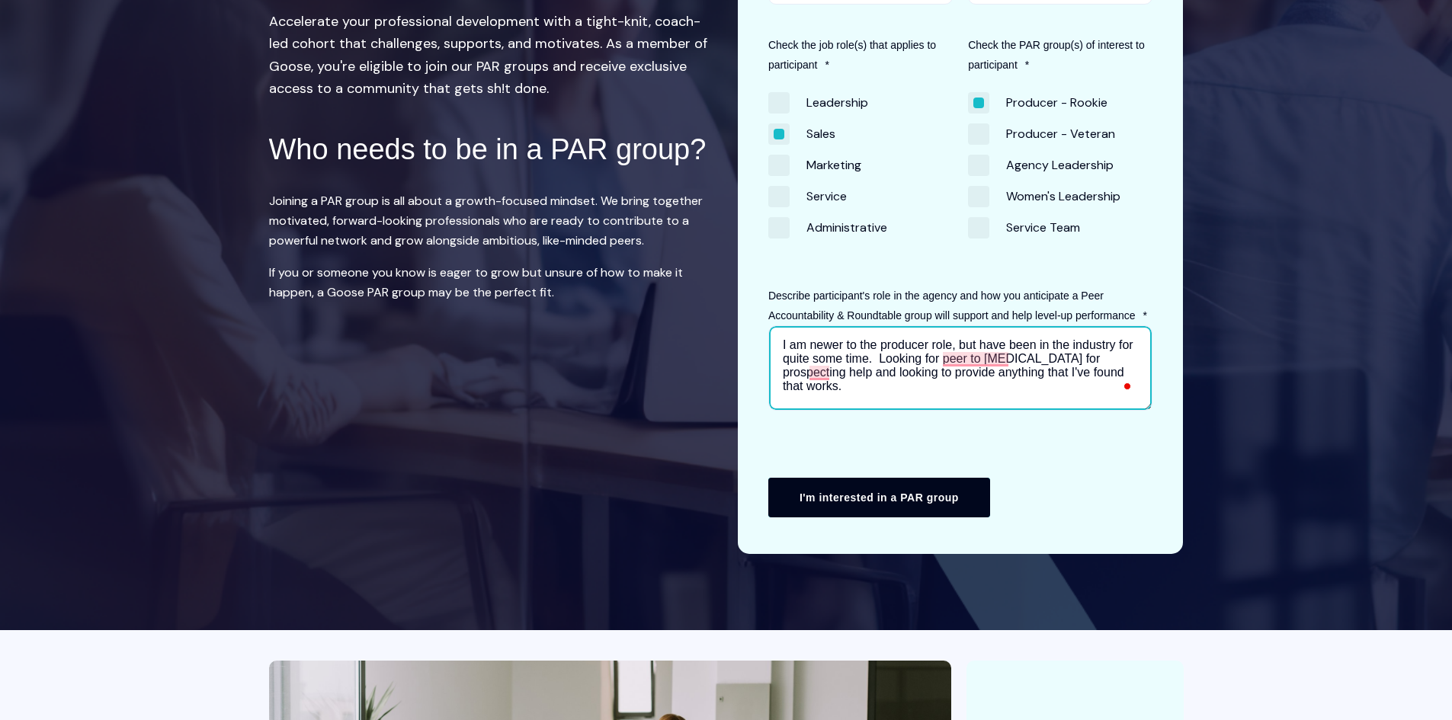
type textarea "I am newer to the producer role, but have been in the industry for quite some t…"
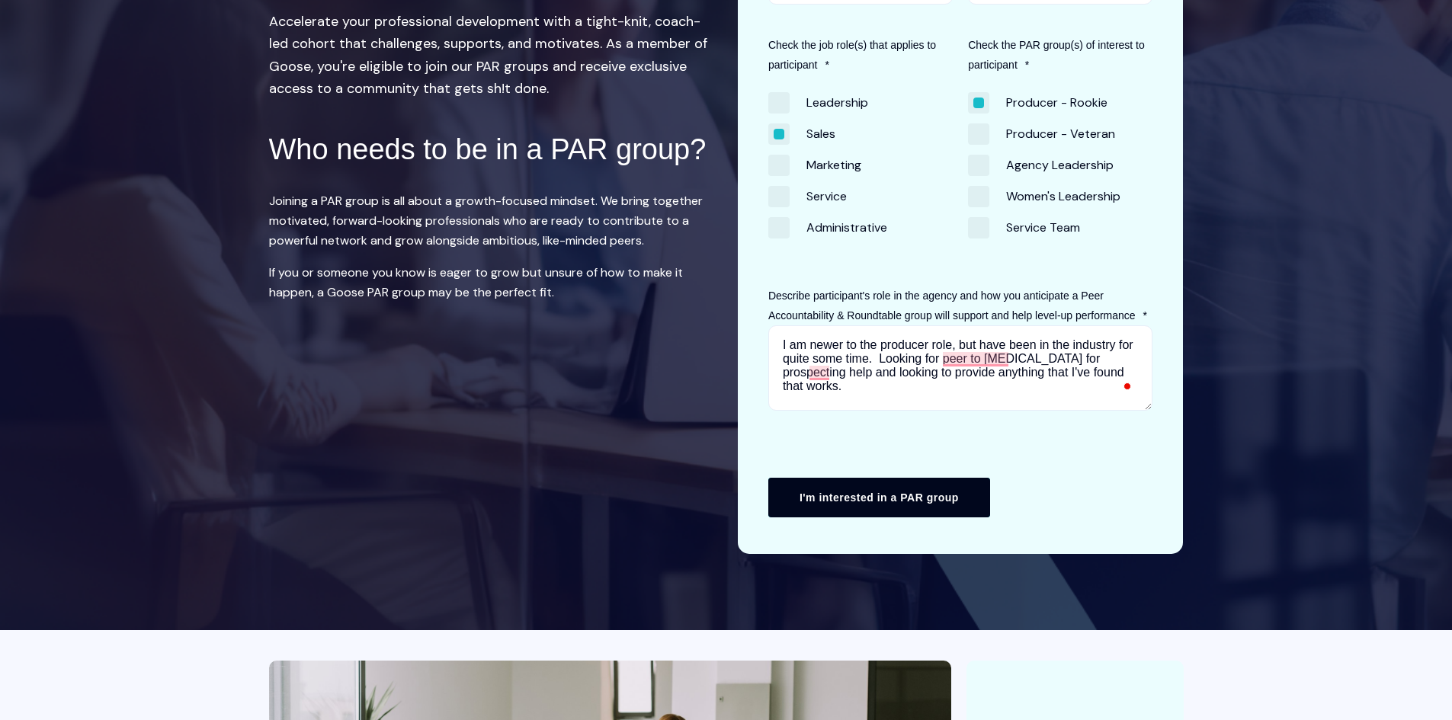
click at [903, 495] on input "I'm interested in a PAR group" at bounding box center [879, 498] width 222 height 40
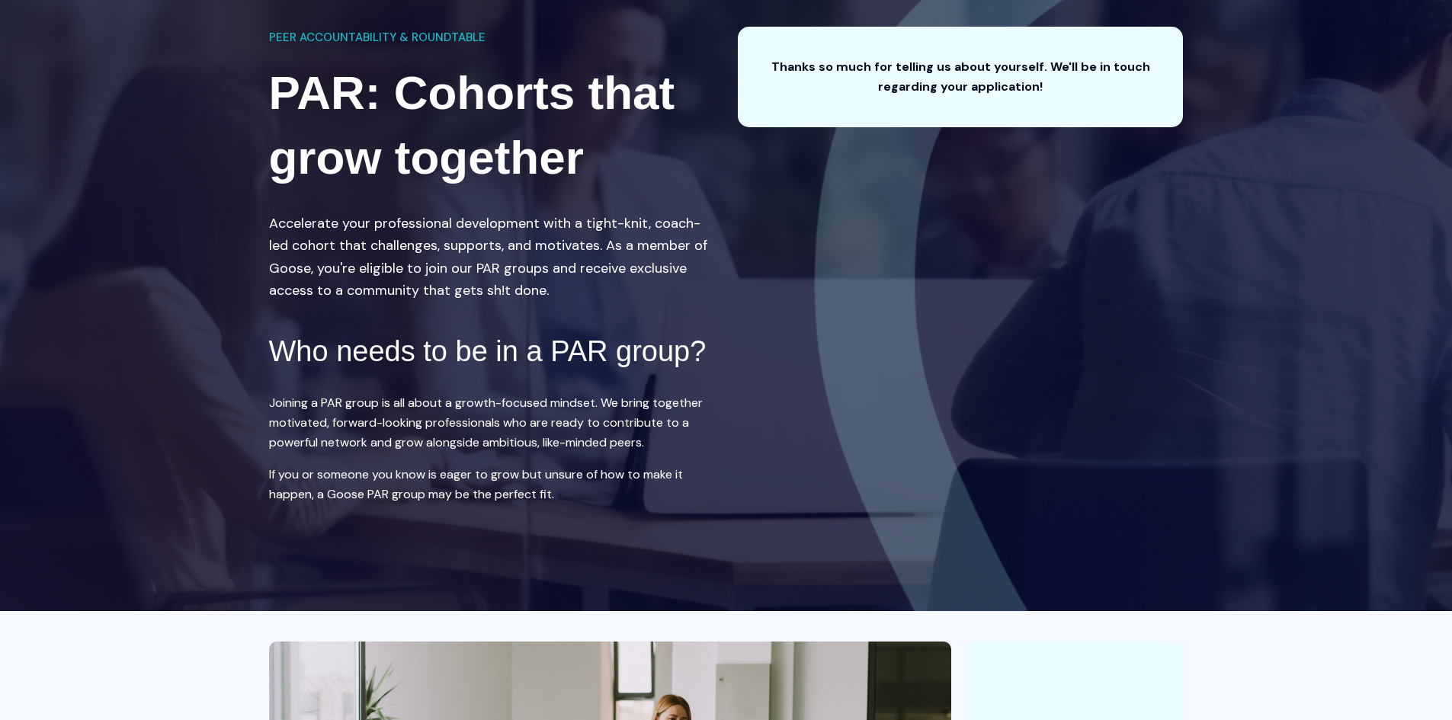
scroll to position [0, 0]
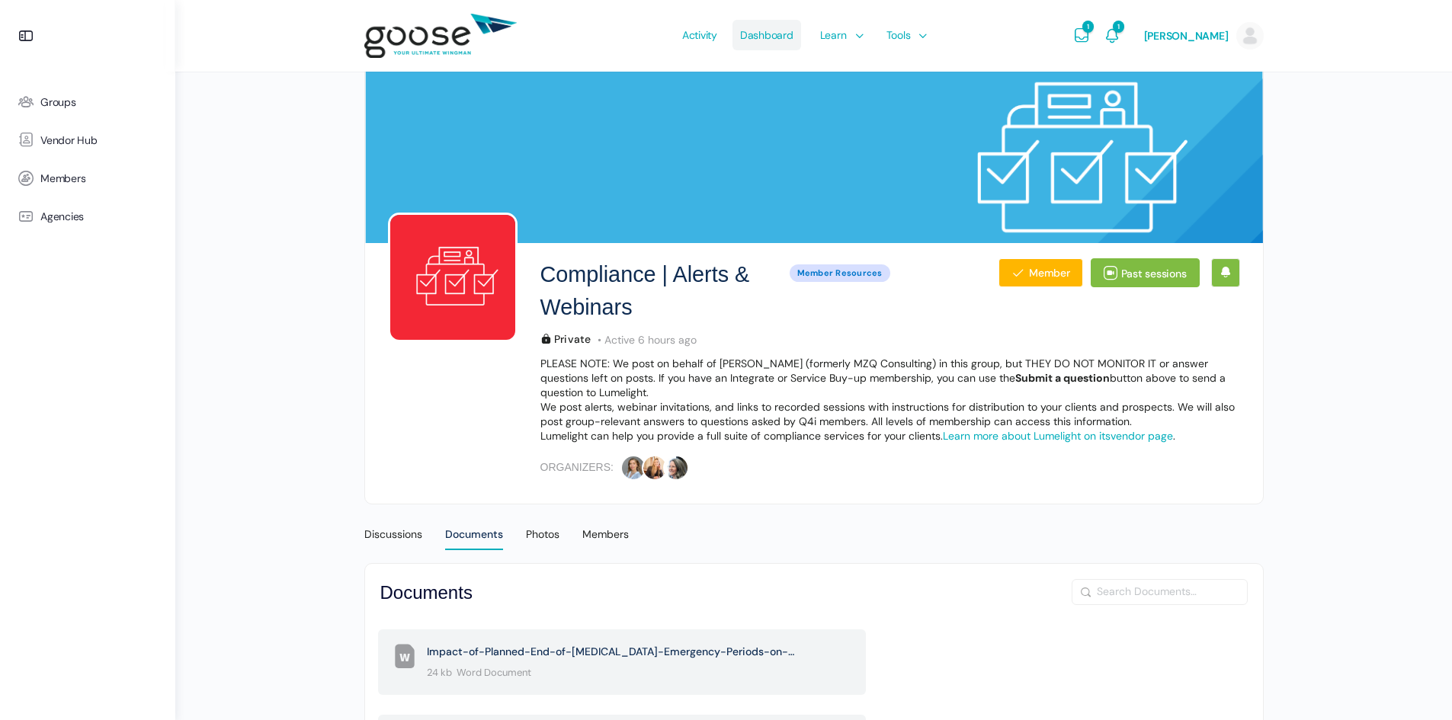
click at [763, 41] on span "Dashboard" at bounding box center [766, 35] width 53 height 72
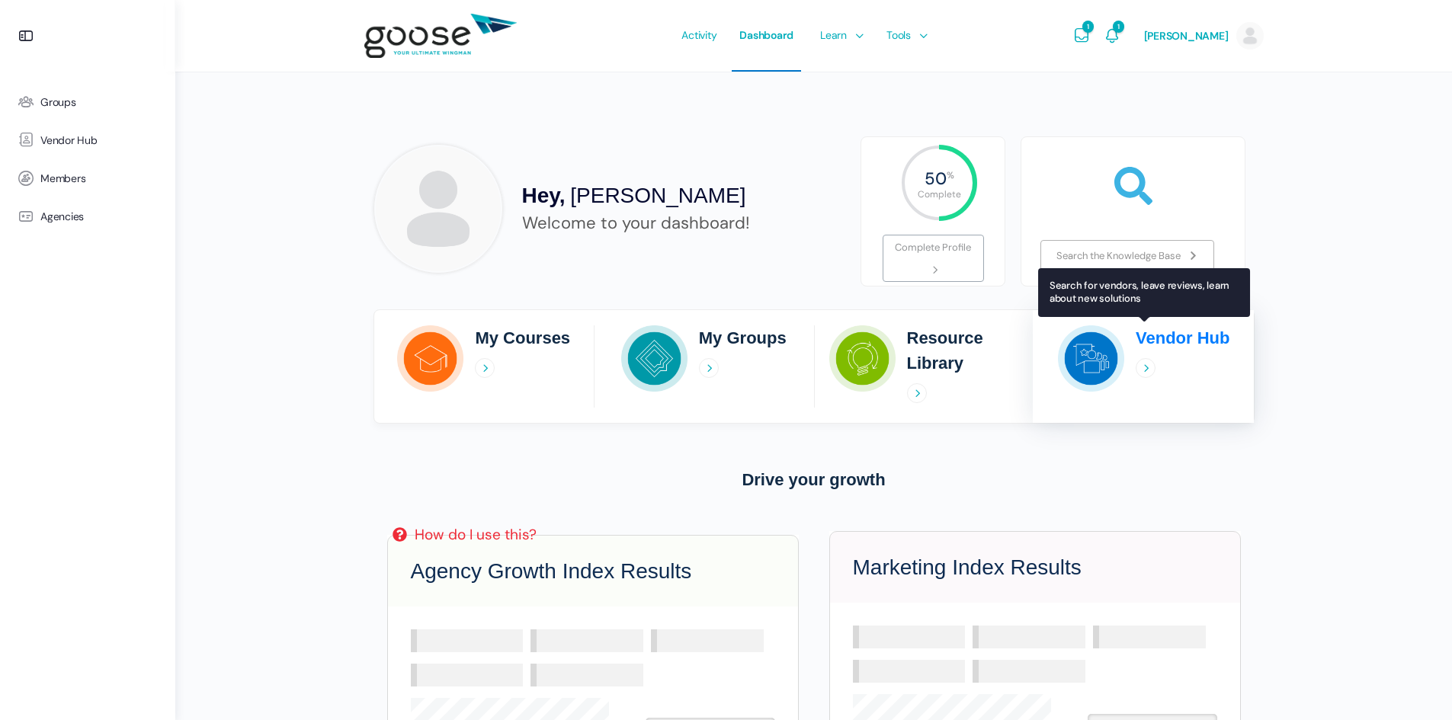
click at [1142, 368] on icon at bounding box center [1146, 368] width 20 height 20
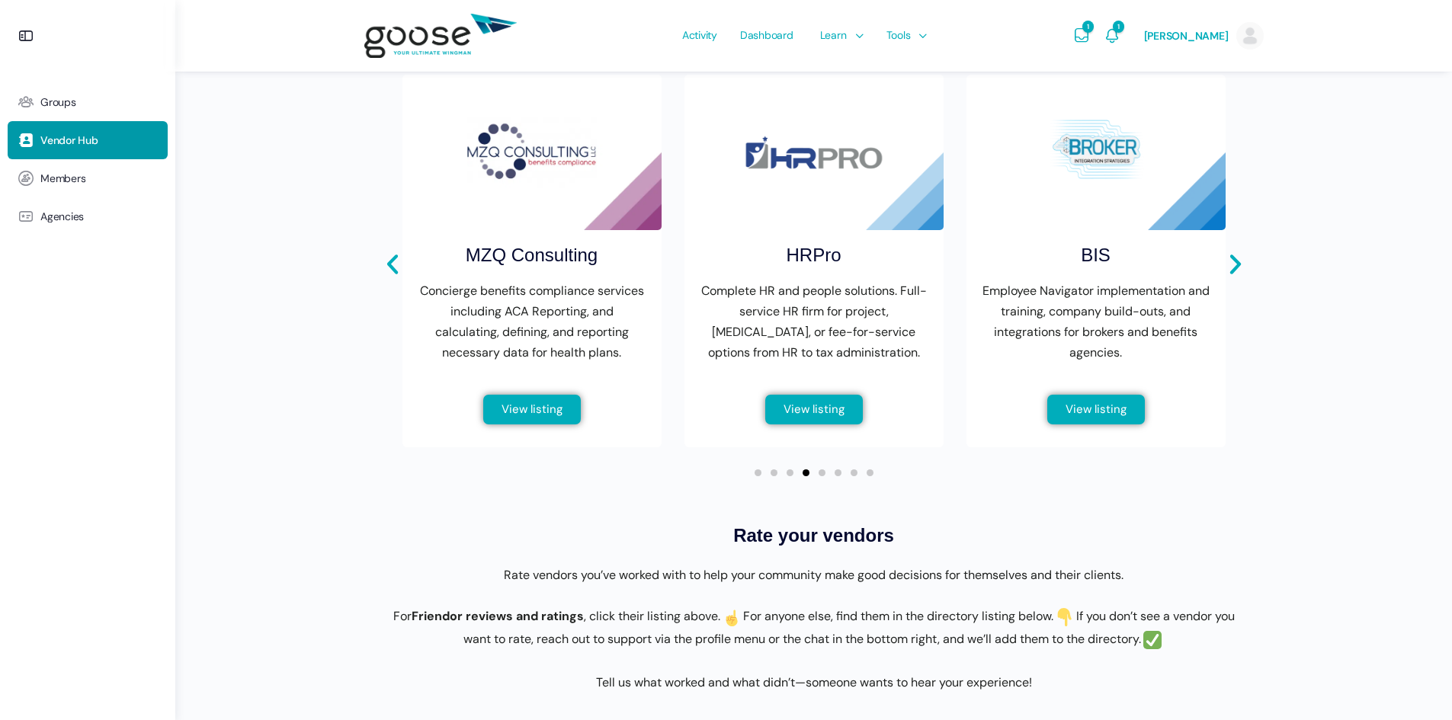
scroll to position [610, 0]
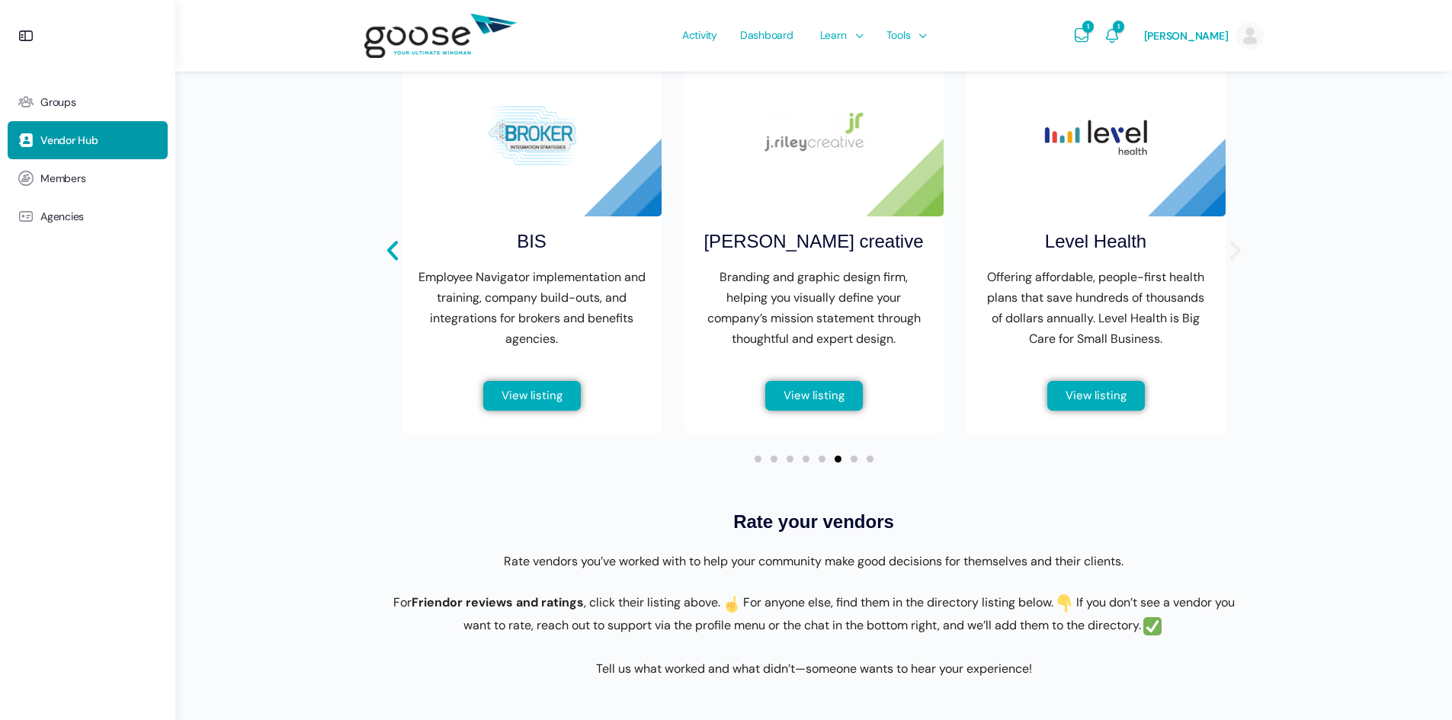
click at [1246, 261] on icon "Next slide" at bounding box center [1236, 251] width 26 height 26
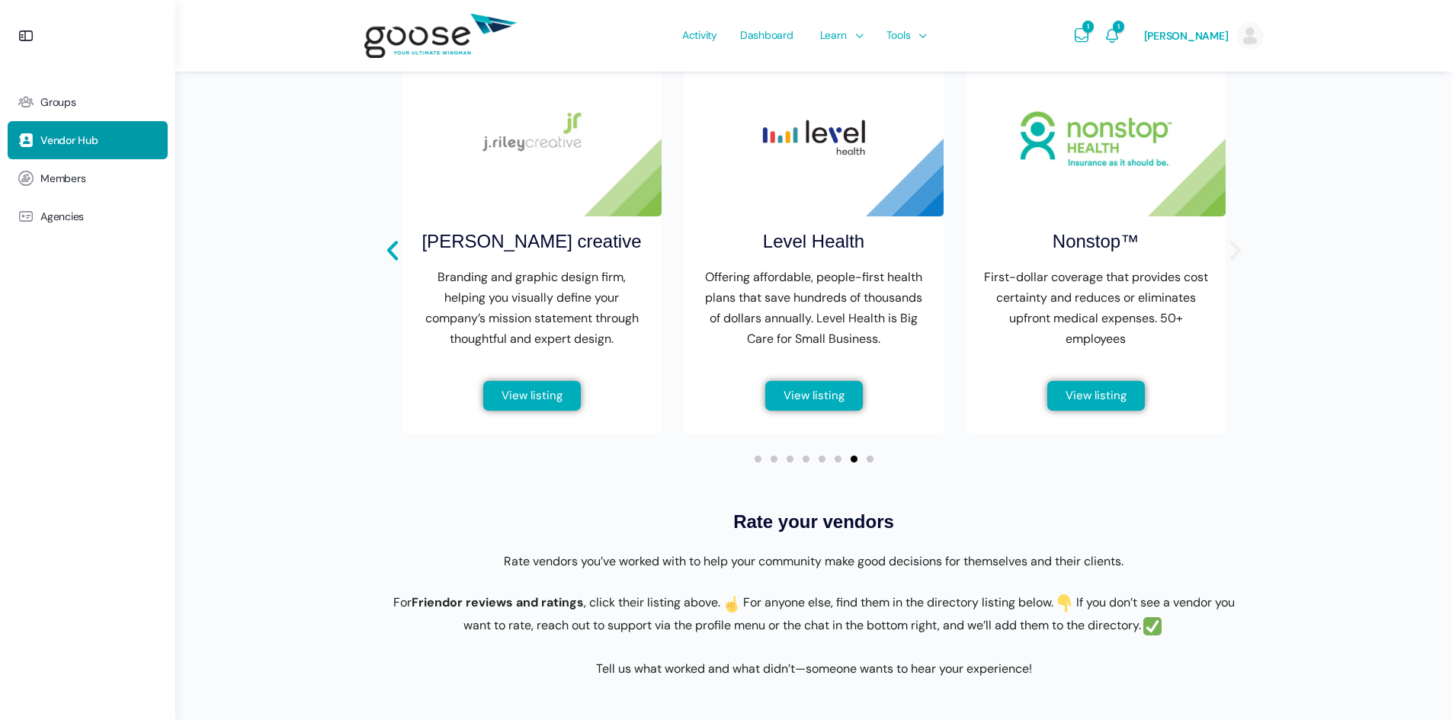
click at [1246, 261] on icon "Next slide" at bounding box center [1236, 251] width 26 height 26
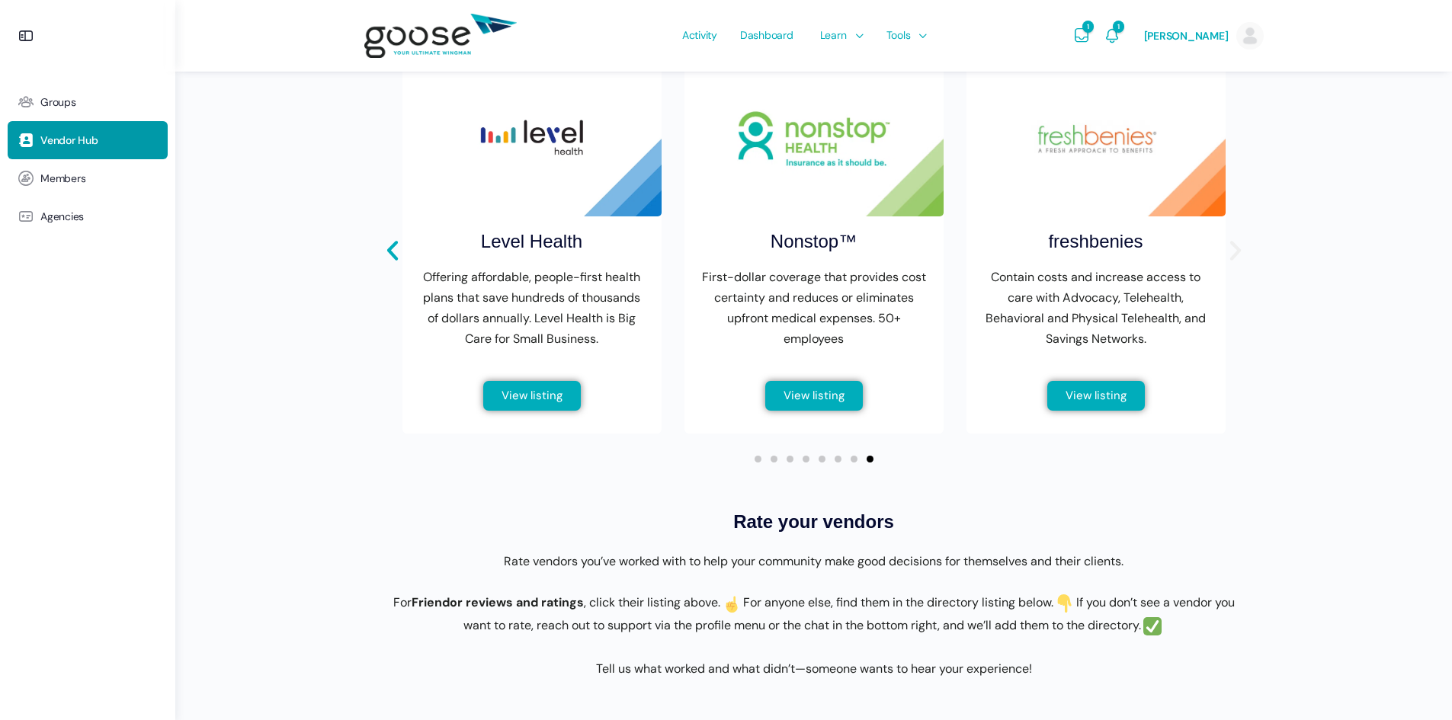
click at [1246, 261] on icon "Next slide" at bounding box center [1236, 251] width 26 height 26
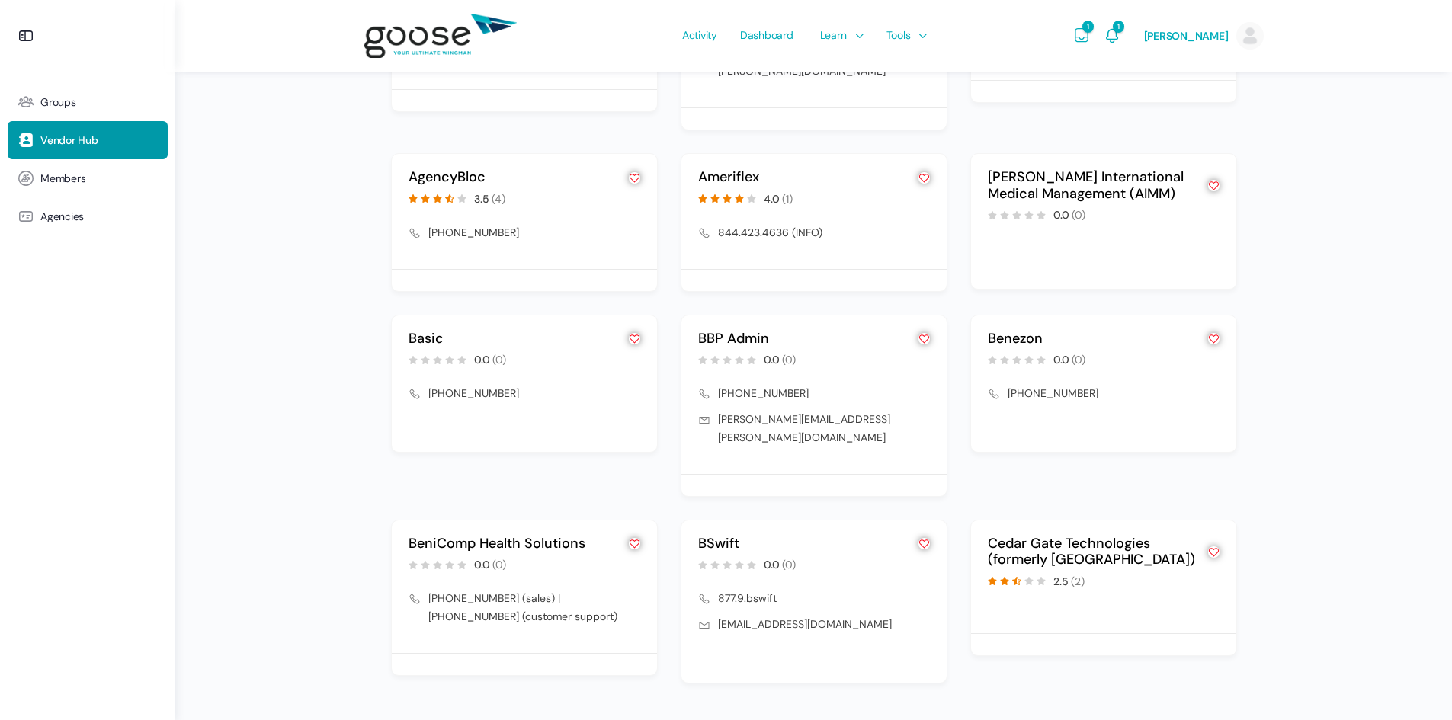
scroll to position [1617, 0]
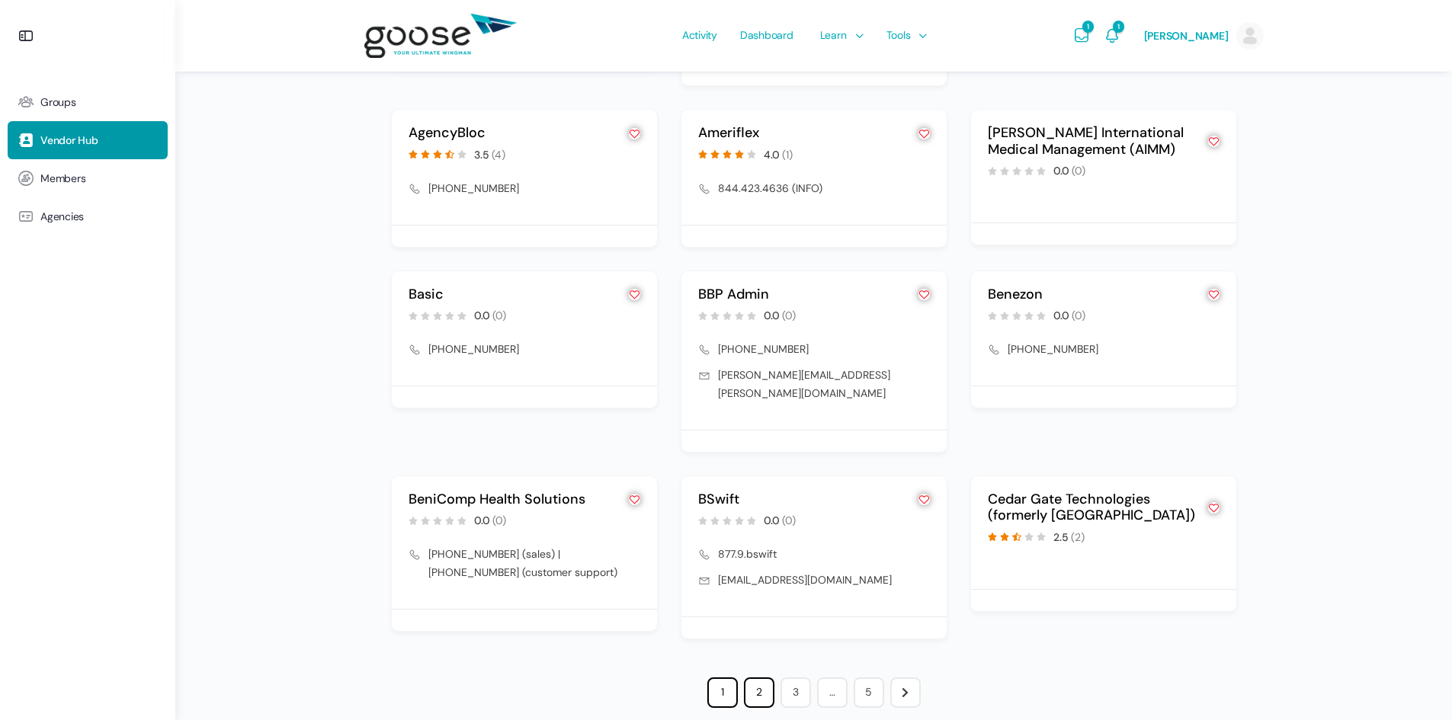
click at [761, 678] on link "2" at bounding box center [759, 693] width 30 height 30
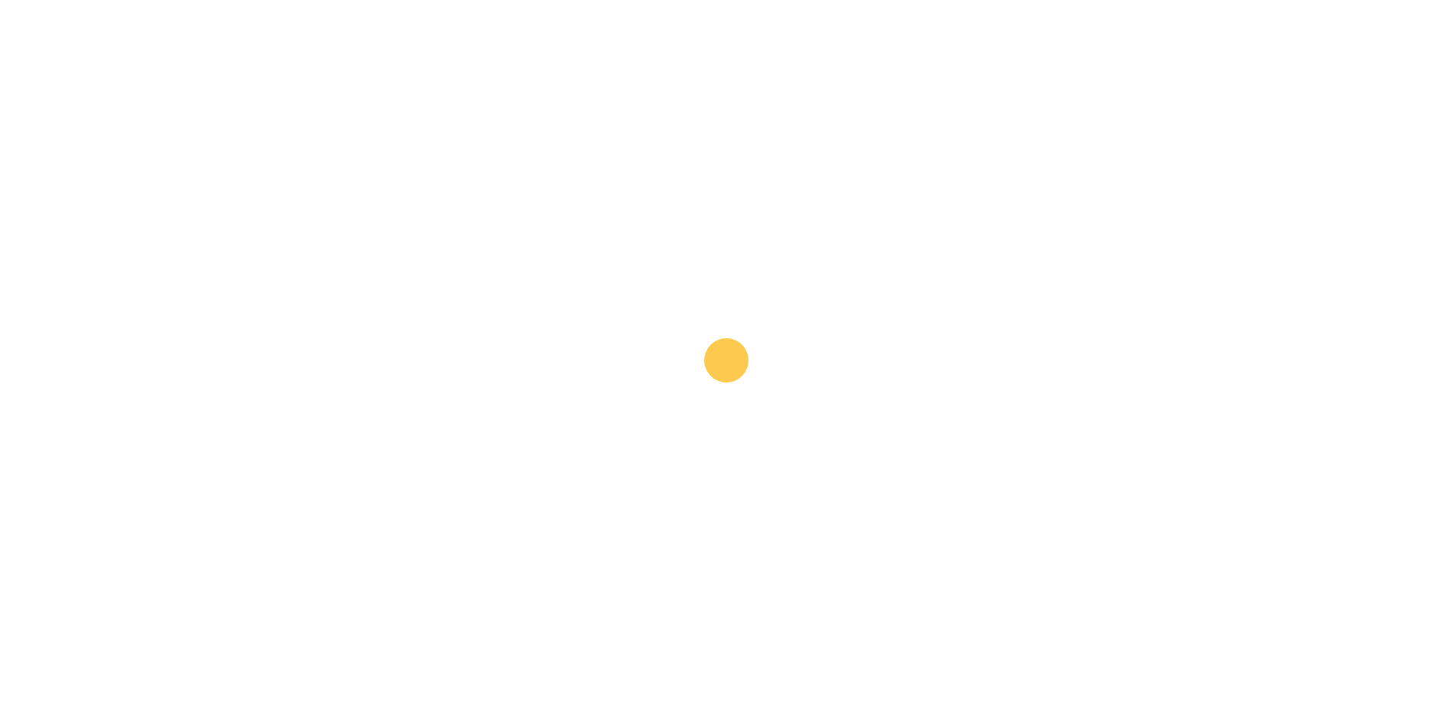
scroll to position [1339, 0]
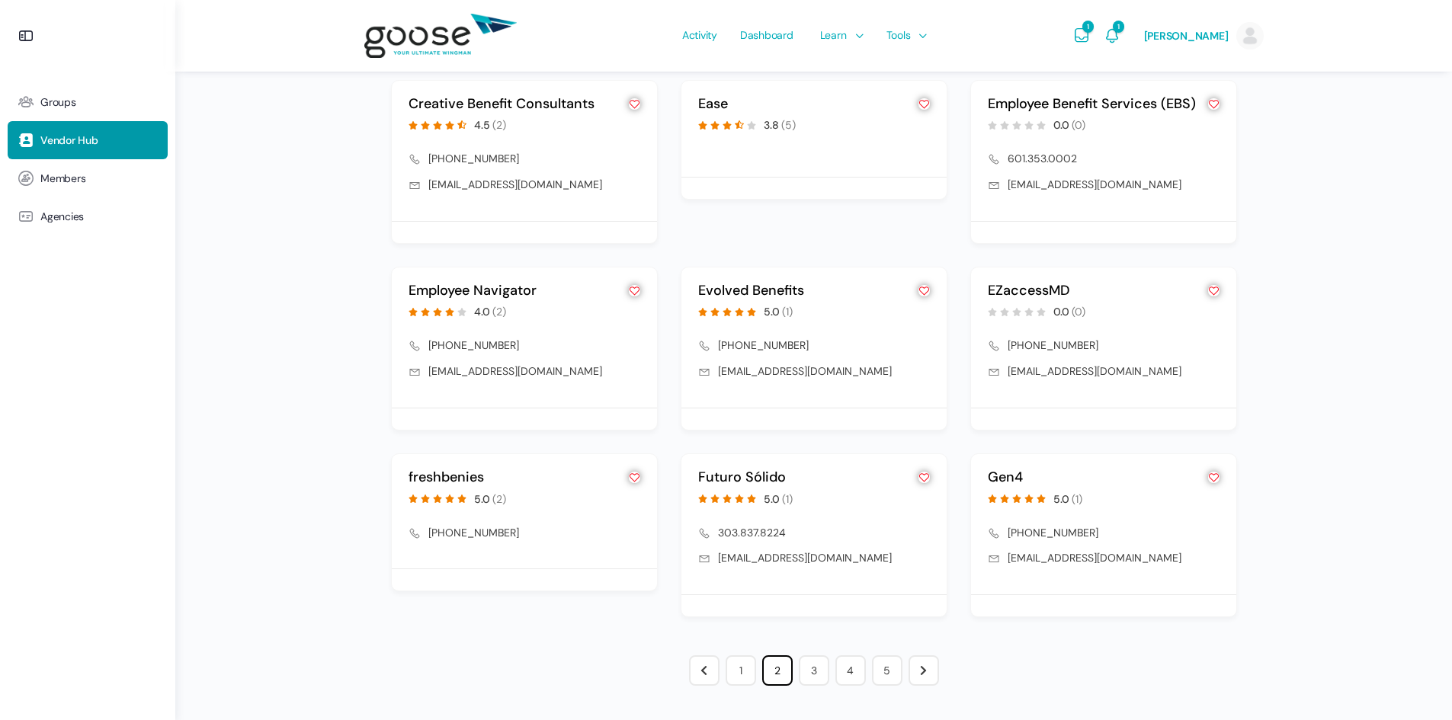
scroll to position [1633, 0]
click at [818, 674] on link "3" at bounding box center [814, 671] width 30 height 30
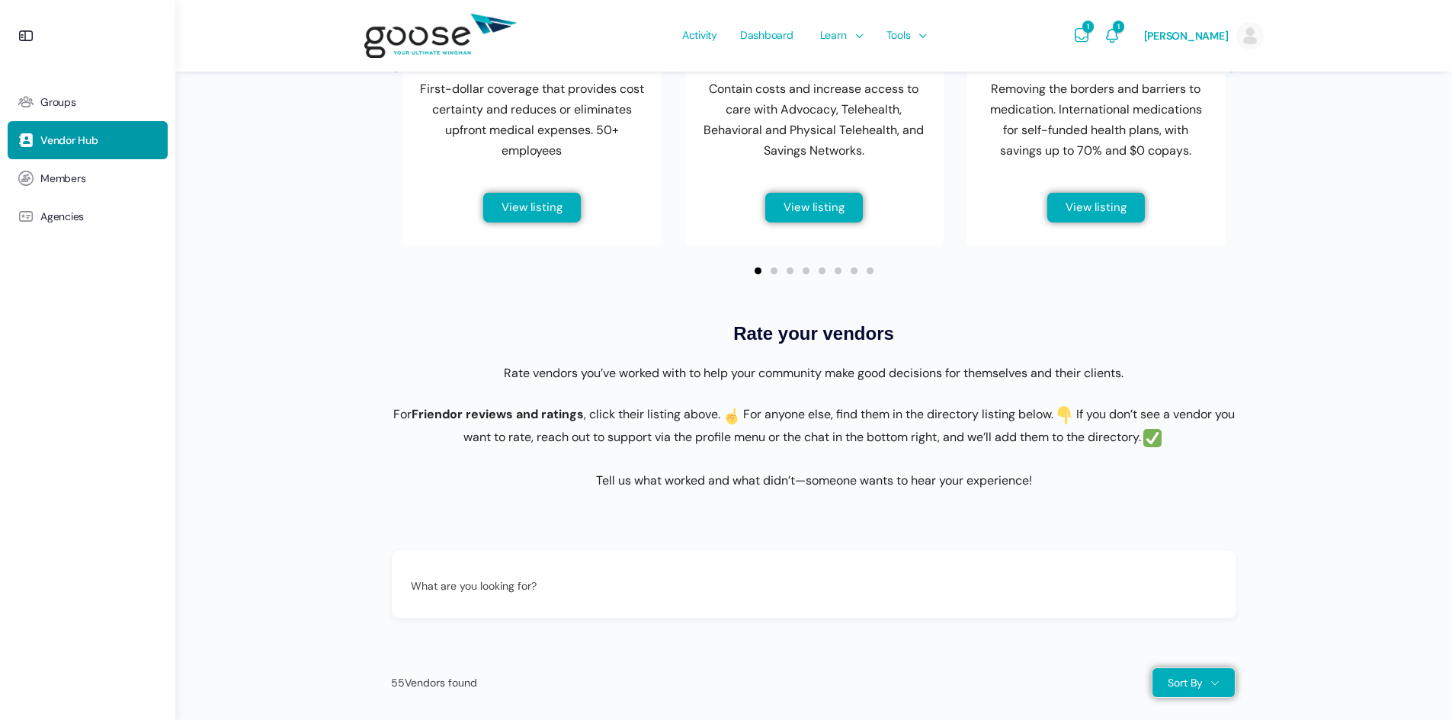
scroll to position [651, 0]
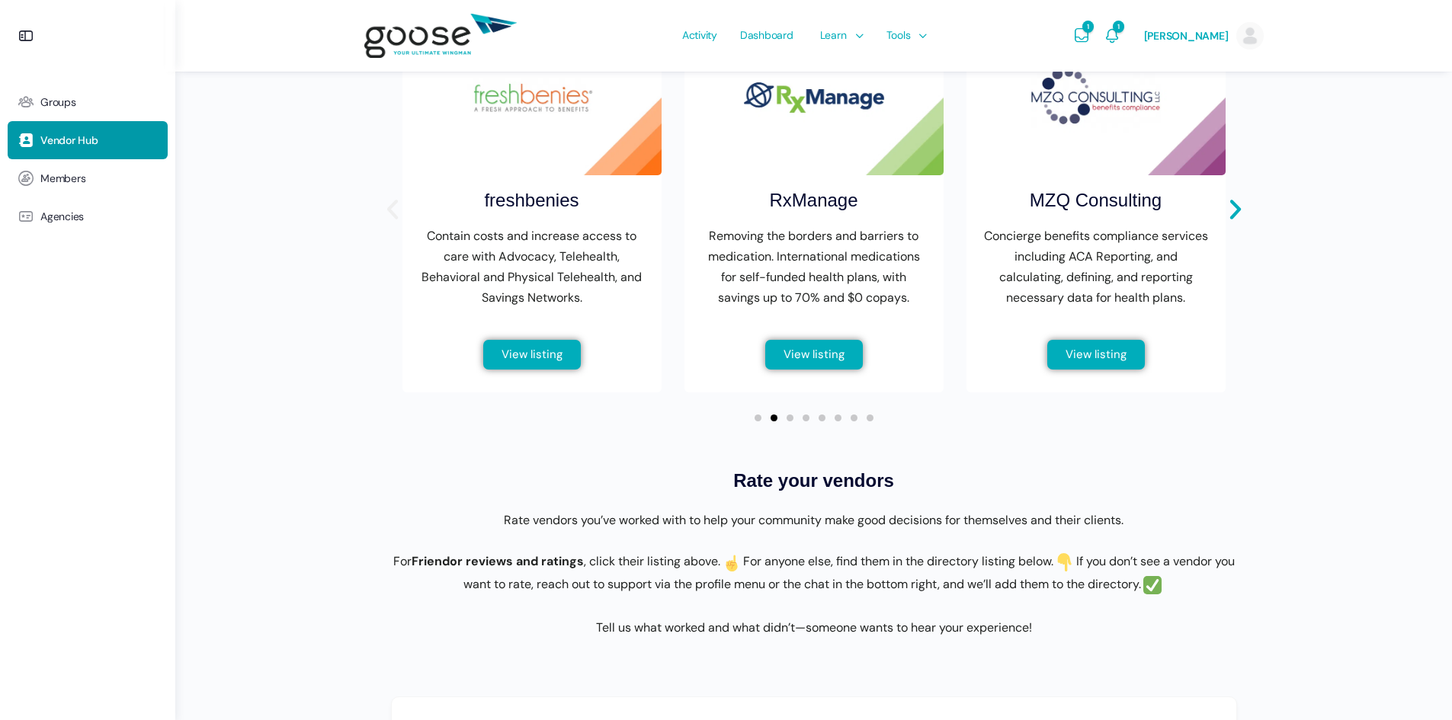
click at [388, 220] on icon "Previous slide" at bounding box center [391, 210] width 11 height 20
click at [1246, 222] on icon "Next slide" at bounding box center [1236, 210] width 26 height 26
click at [1096, 361] on span "View listing" at bounding box center [1096, 355] width 61 height 11
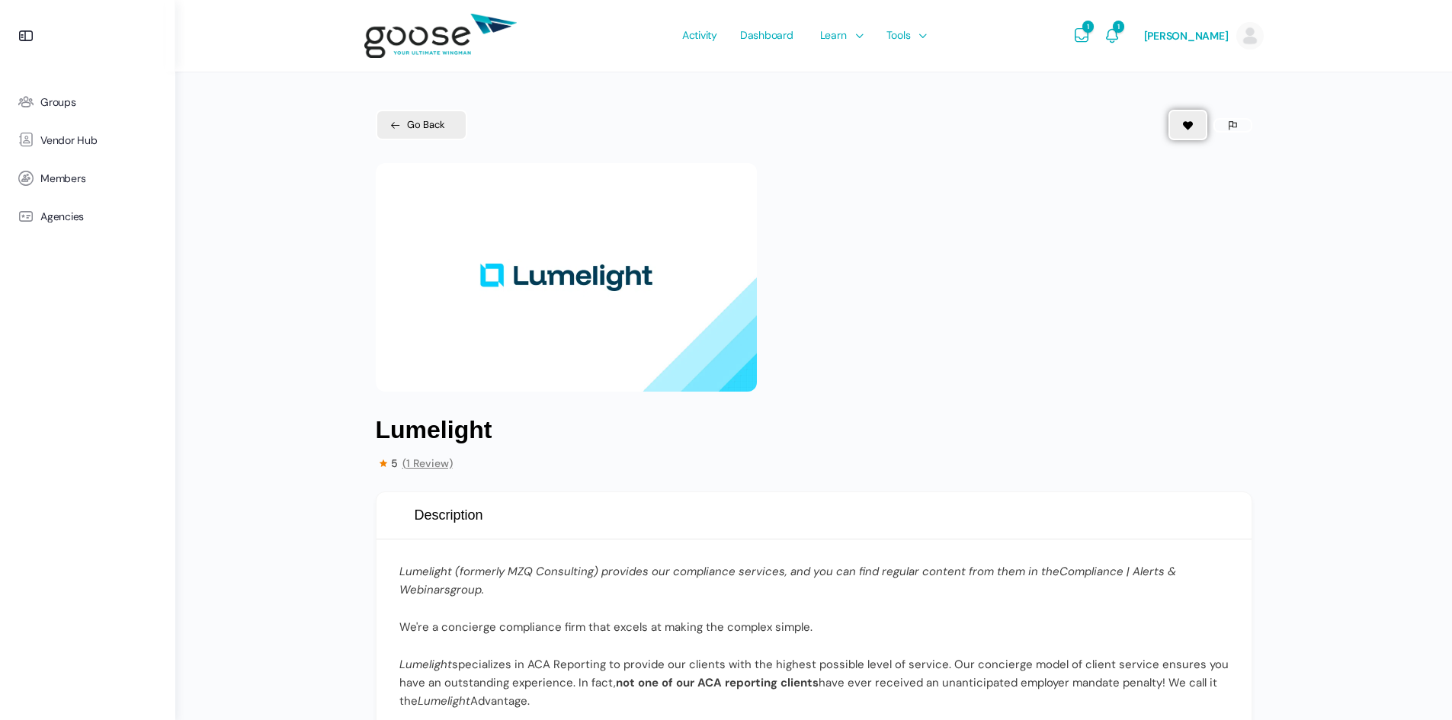
click at [1072, 62] on link "1" at bounding box center [1081, 36] width 18 height 72
click at [1079, 311] on div "1 / 1" at bounding box center [814, 277] width 877 height 229
click at [1072, 24] on link "1" at bounding box center [1081, 36] width 18 height 72
click at [851, 111] on span "Map Your Growth" at bounding box center [863, 105] width 83 height 14
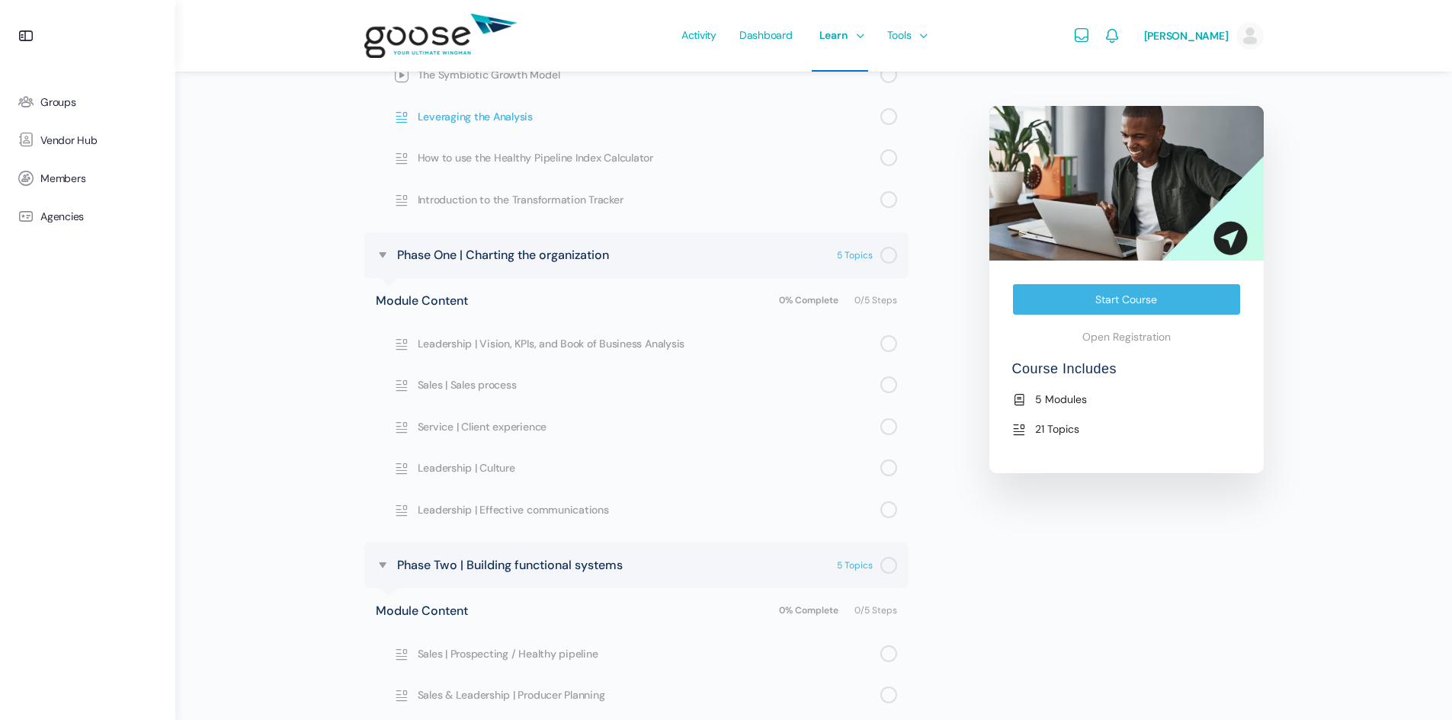
scroll to position [915, 0]
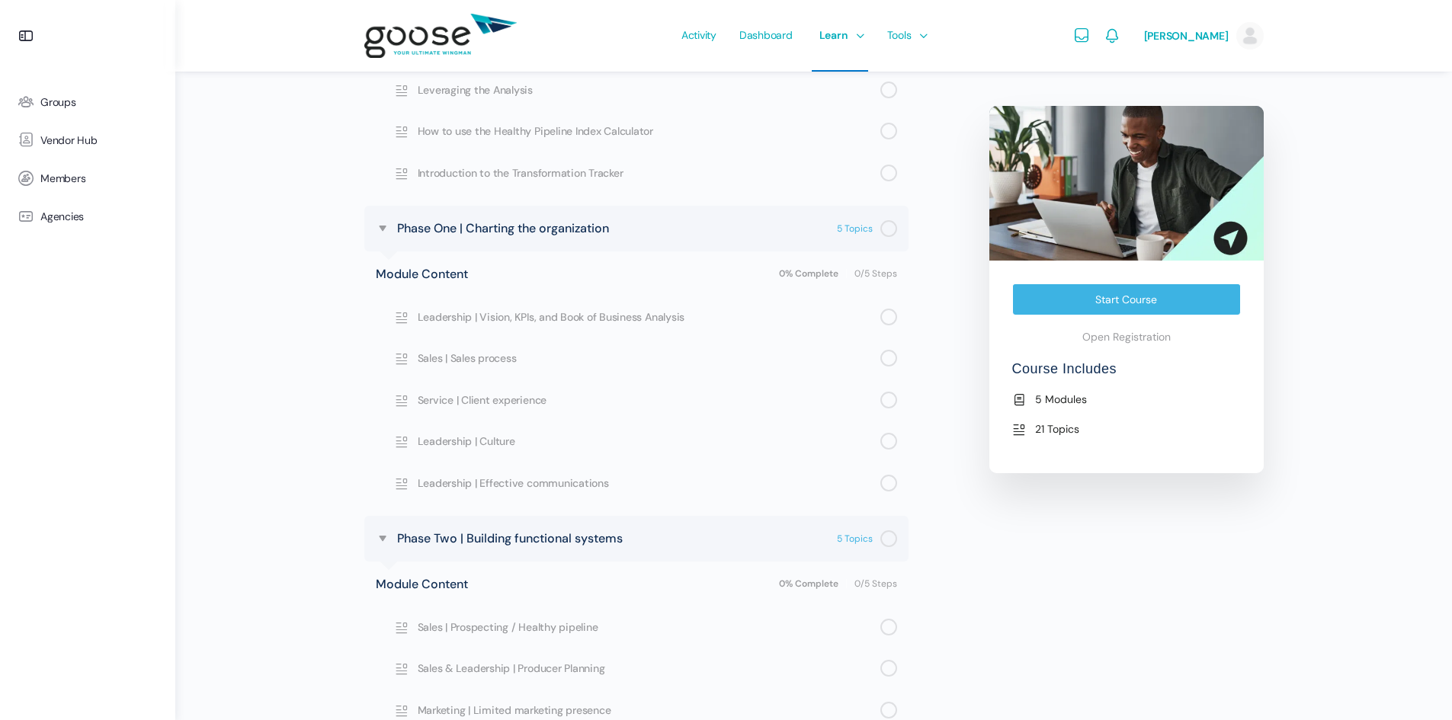
drag, startPoint x: 531, startPoint y: 349, endPoint x: 258, endPoint y: 401, distance: 277.8
click at [252, 404] on div "Mapping Your Path to Growth View Course details 0% Complete 0/26 Steps Welcome …" at bounding box center [813, 209] width 1277 height 2248
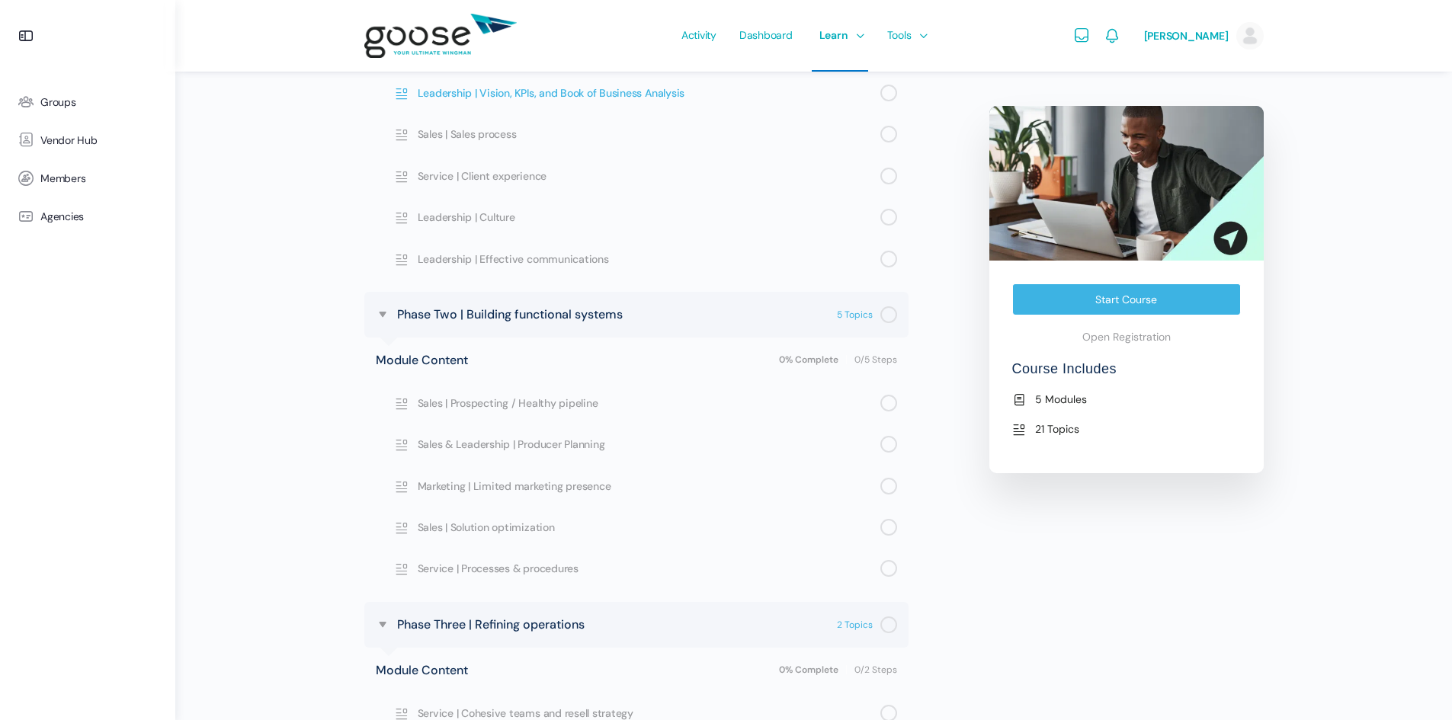
scroll to position [1143, 0]
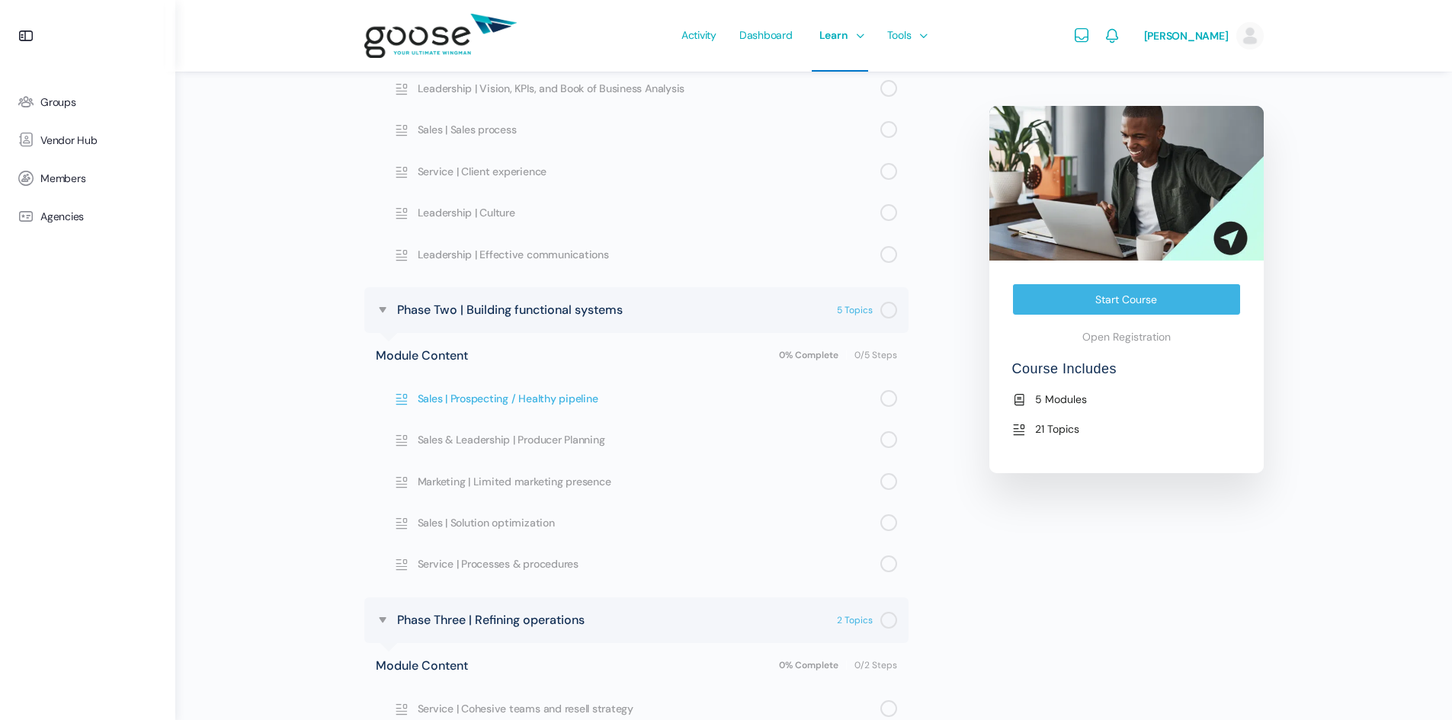
click at [535, 397] on span "Sales | Prospecting / Healthy pipeline" at bounding box center [649, 398] width 463 height 17
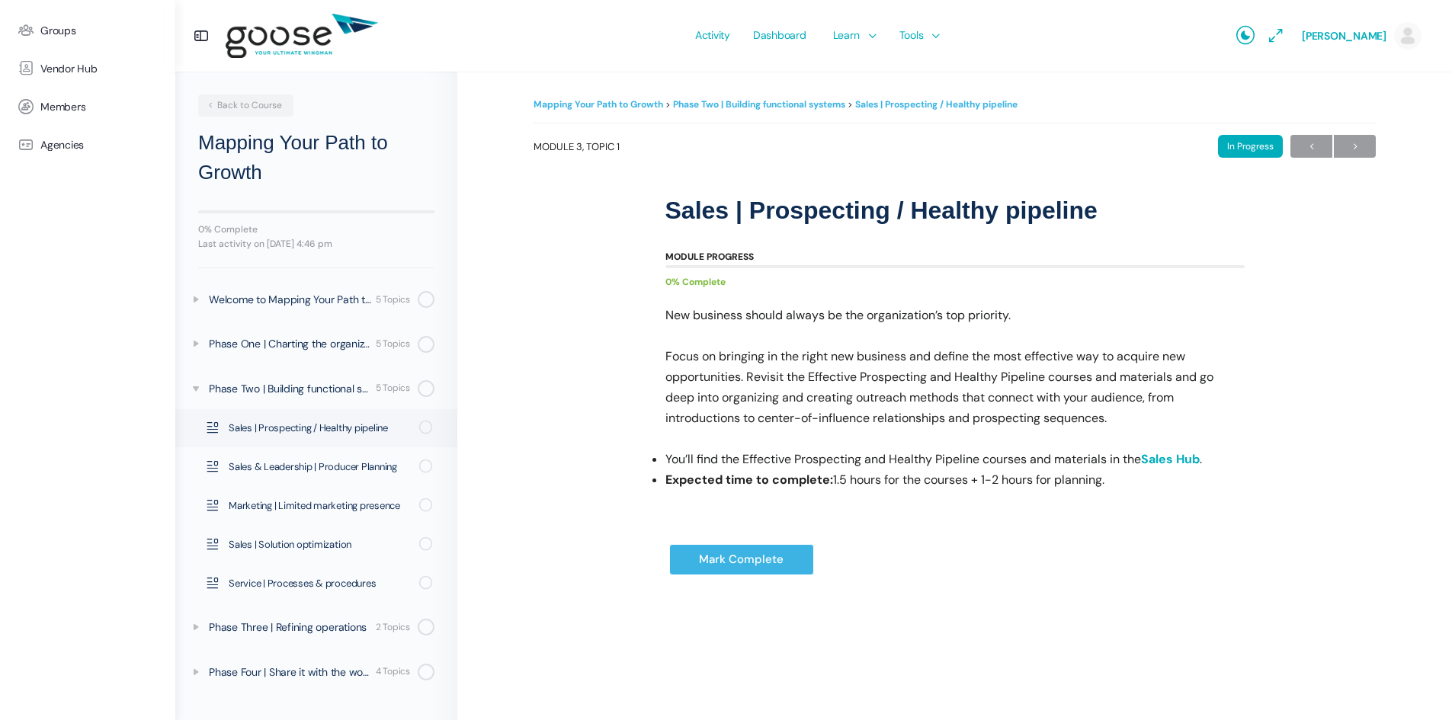
drag, startPoint x: 731, startPoint y: 361, endPoint x: 579, endPoint y: 397, distance: 156.0
click at [579, 397] on div "Mapping Your Path to Growth Phase Two | Building functional systems Sales | Pro…" at bounding box center [955, 355] width 842 height 521
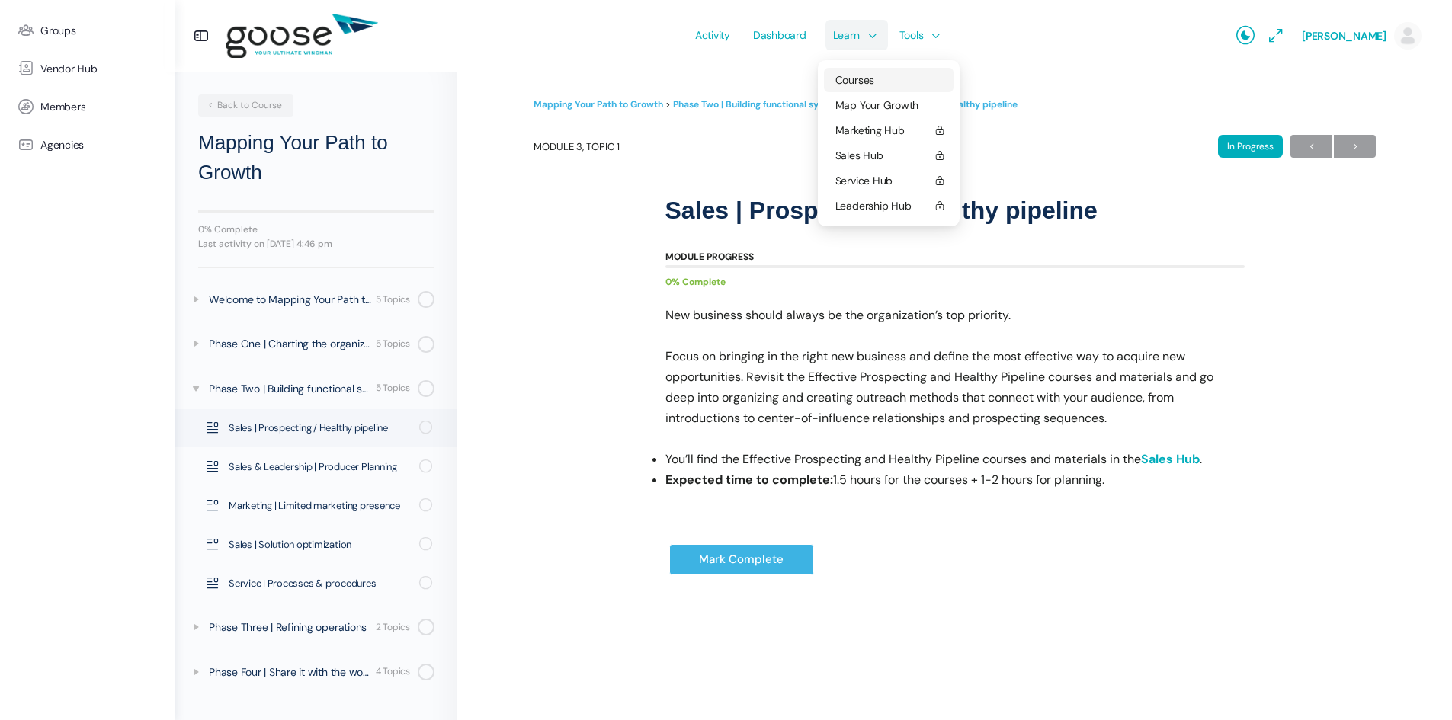
click at [863, 88] on link "Courses" at bounding box center [889, 80] width 130 height 24
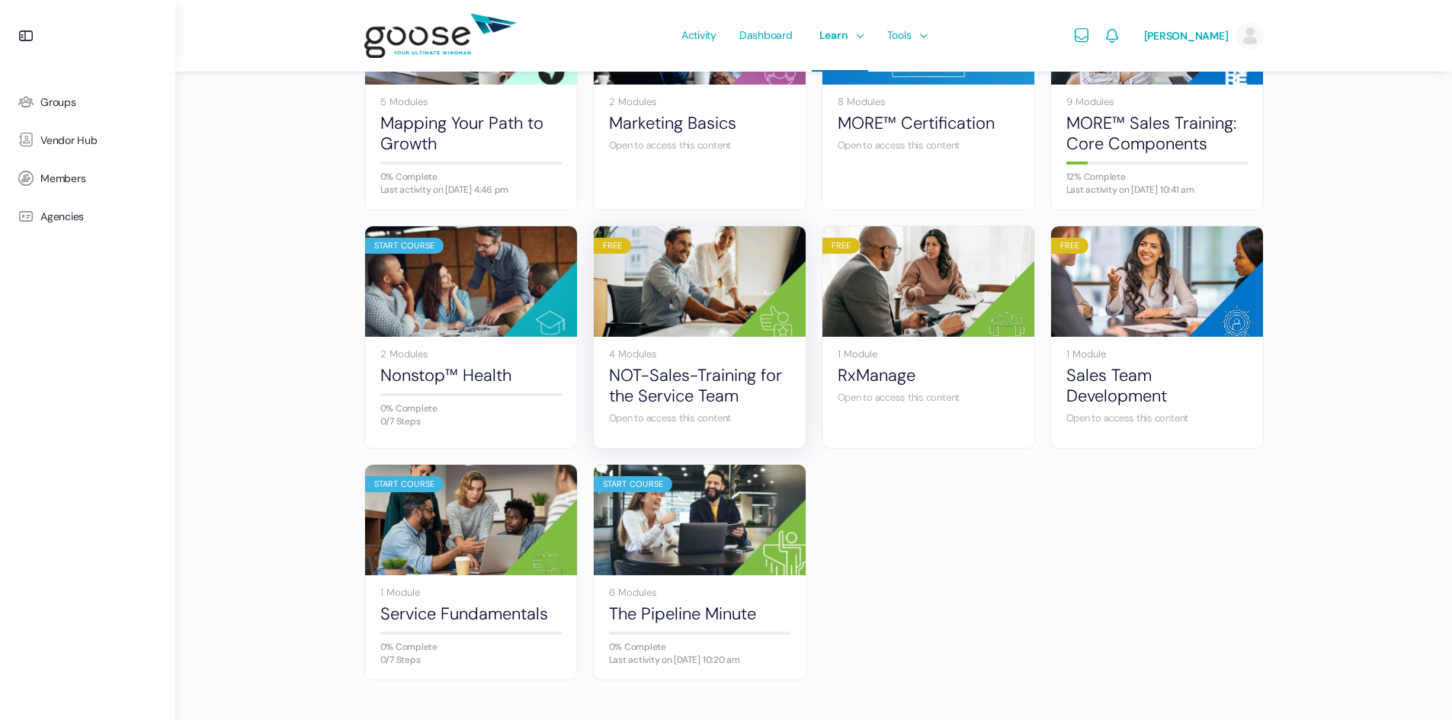
scroll to position [675, 0]
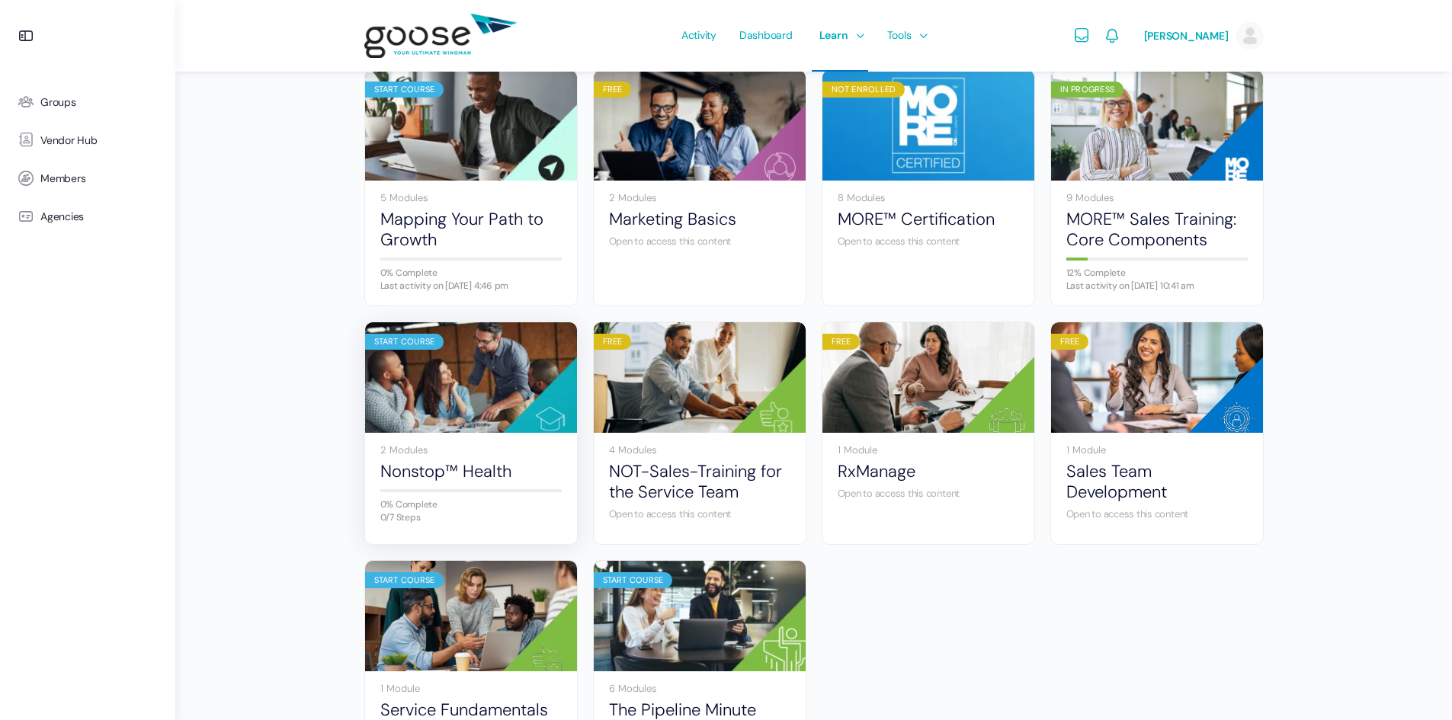
click at [464, 384] on img at bounding box center [471, 377] width 212 height 141
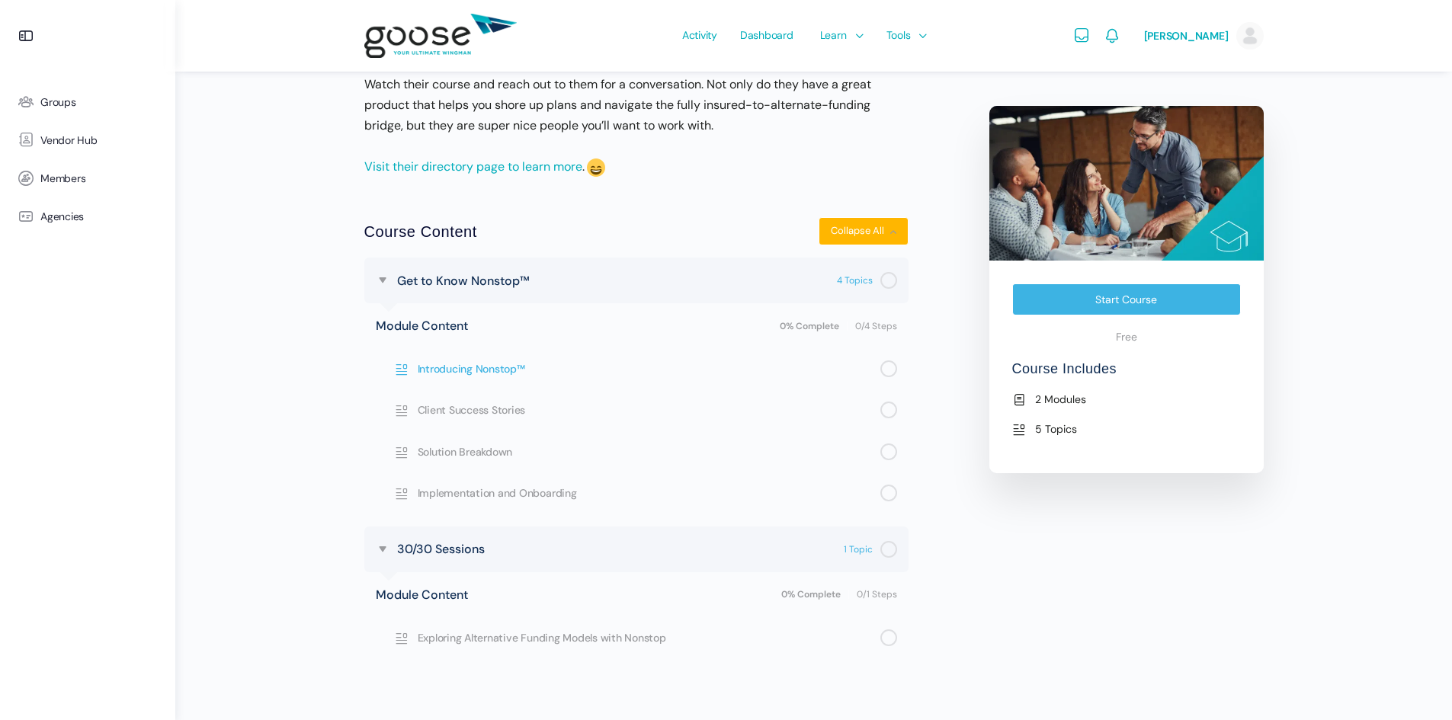
scroll to position [434, 0]
click at [1137, 290] on link "Start Course" at bounding box center [1126, 300] width 229 height 32
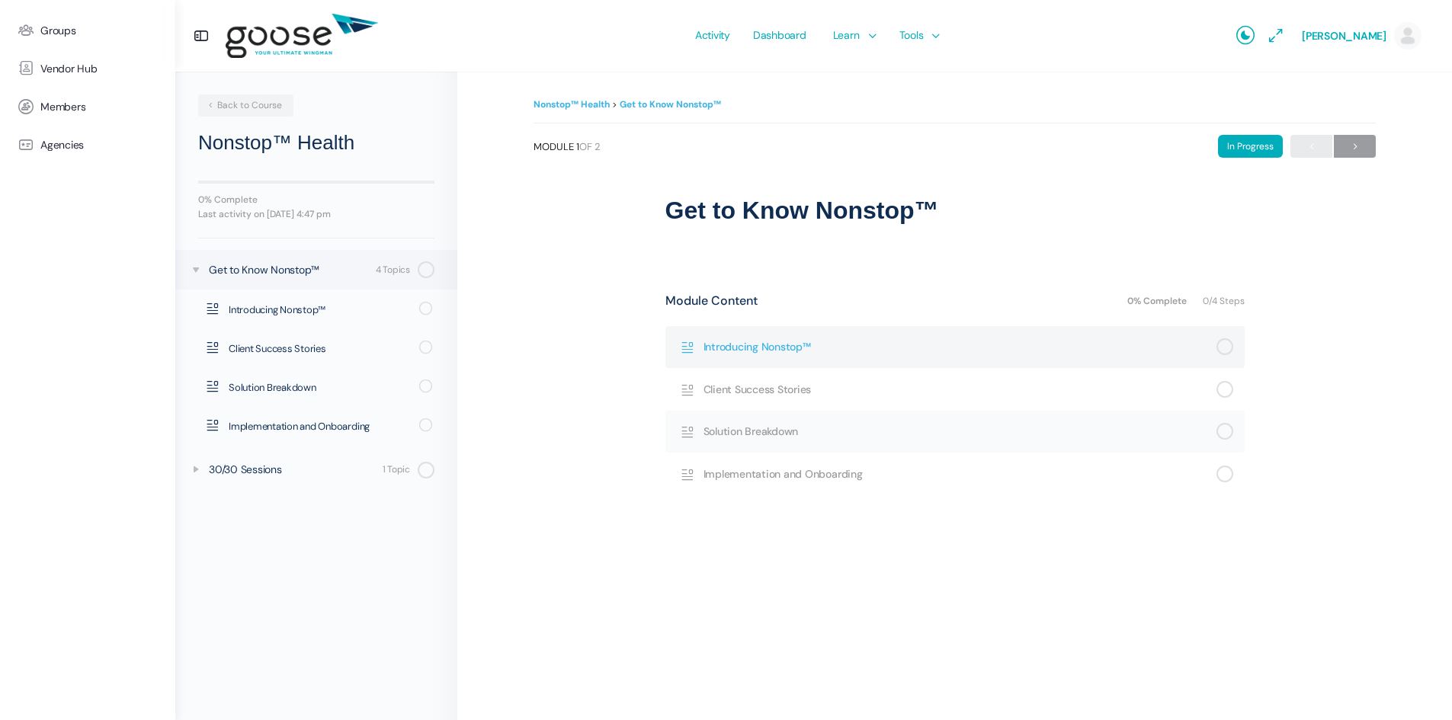
click at [731, 350] on span "Introducing Nonstop™" at bounding box center [960, 346] width 513 height 17
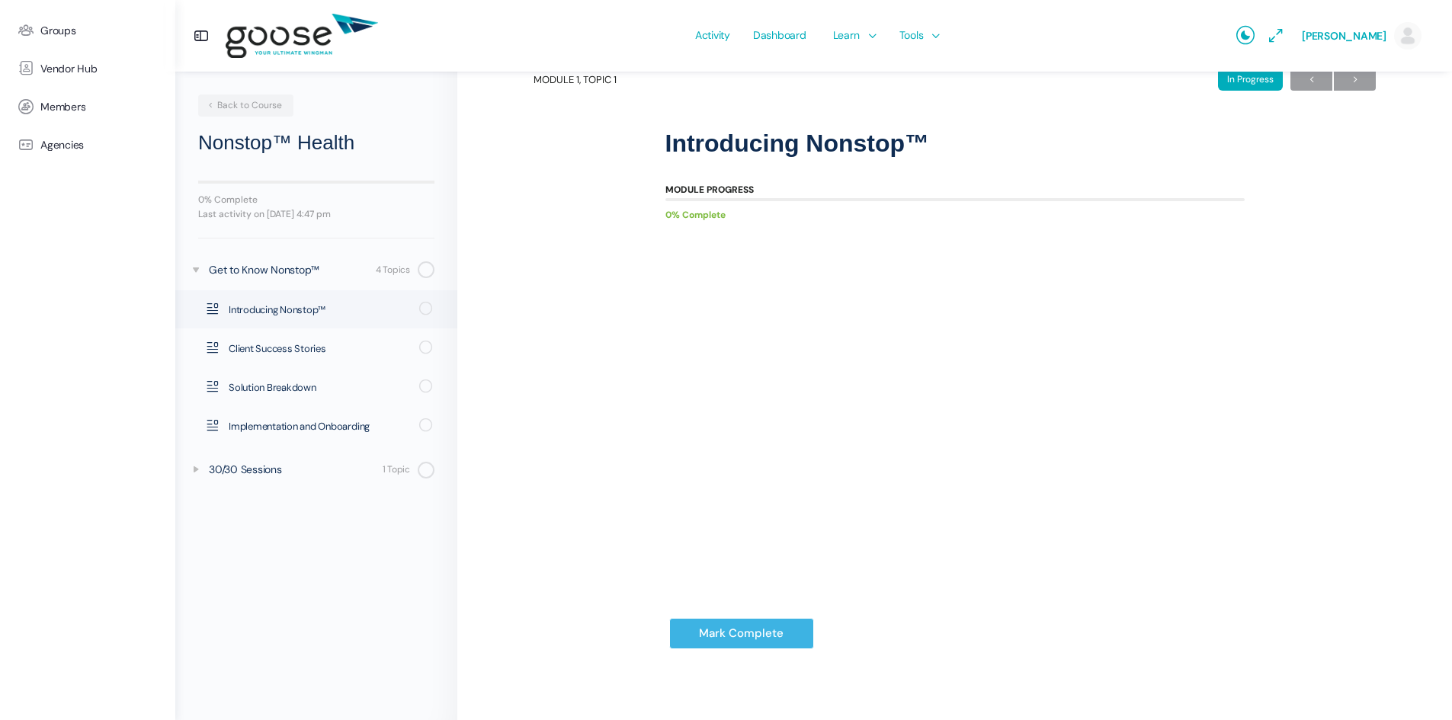
scroll to position [68, 0]
click at [751, 643] on input "Mark Complete" at bounding box center [741, 632] width 145 height 31
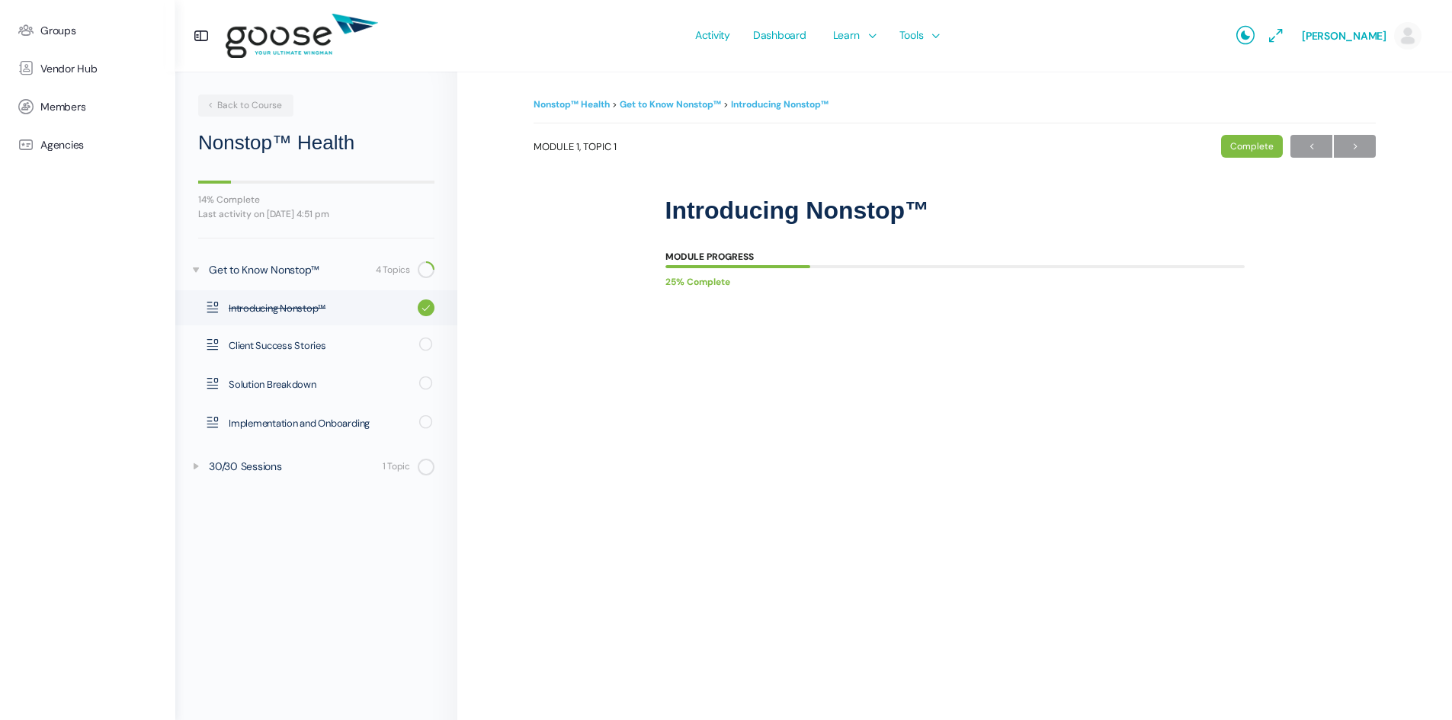
click at [1356, 142] on body "Groups Vendor Hub Members Agencies Activity Dashboard Learn Courses Map Your Gr…" at bounding box center [726, 367] width 1452 height 734
click at [1349, 146] on span "→" at bounding box center [1355, 146] width 42 height 21
click at [688, 603] on e-page-transition at bounding box center [726, 360] width 1452 height 720
